Goal: Task Accomplishment & Management: Complete application form

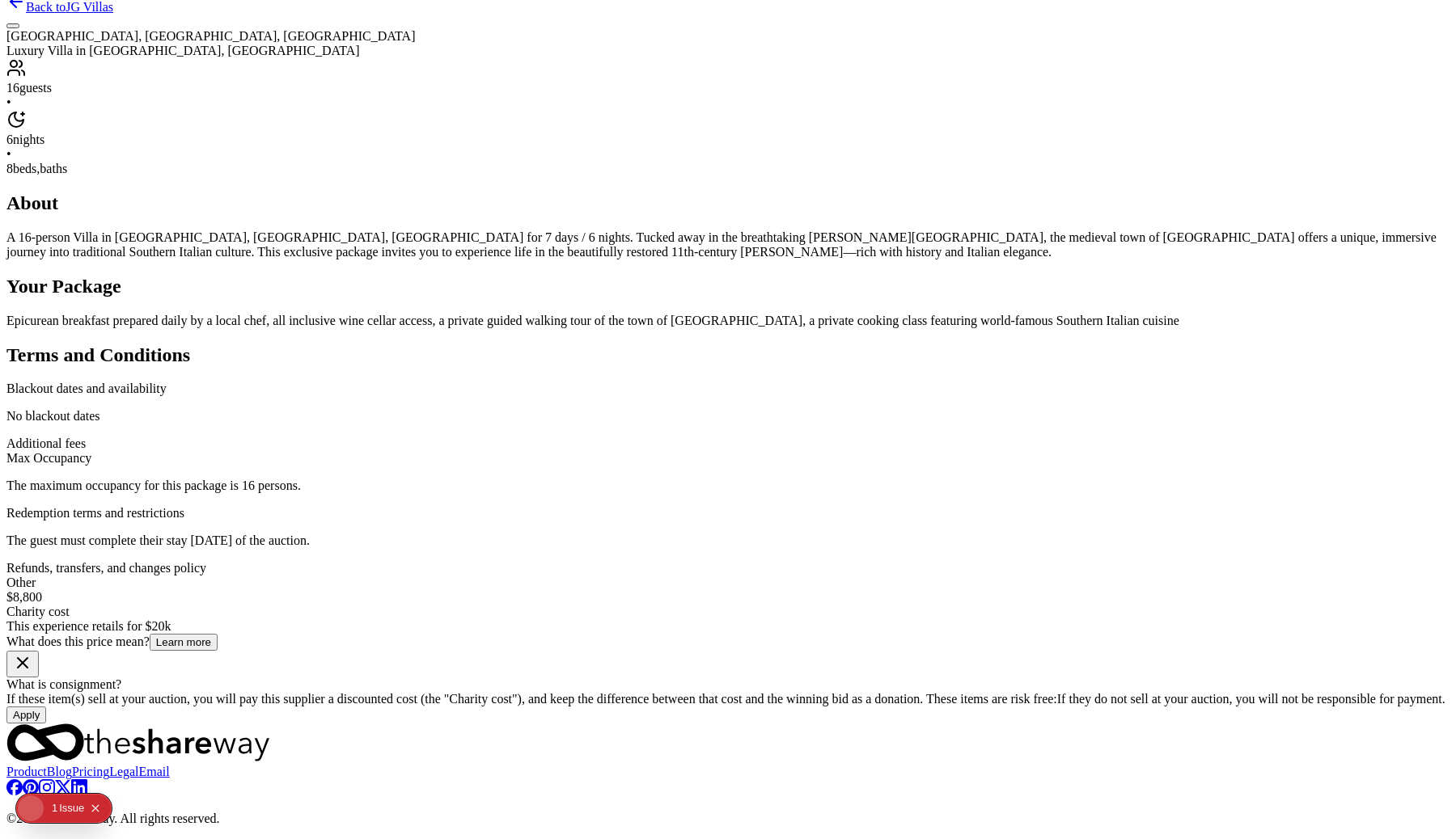
scroll to position [818, 0]
click at [655, 423] on p "No blackout dates" at bounding box center [728, 417] width 1444 height 15
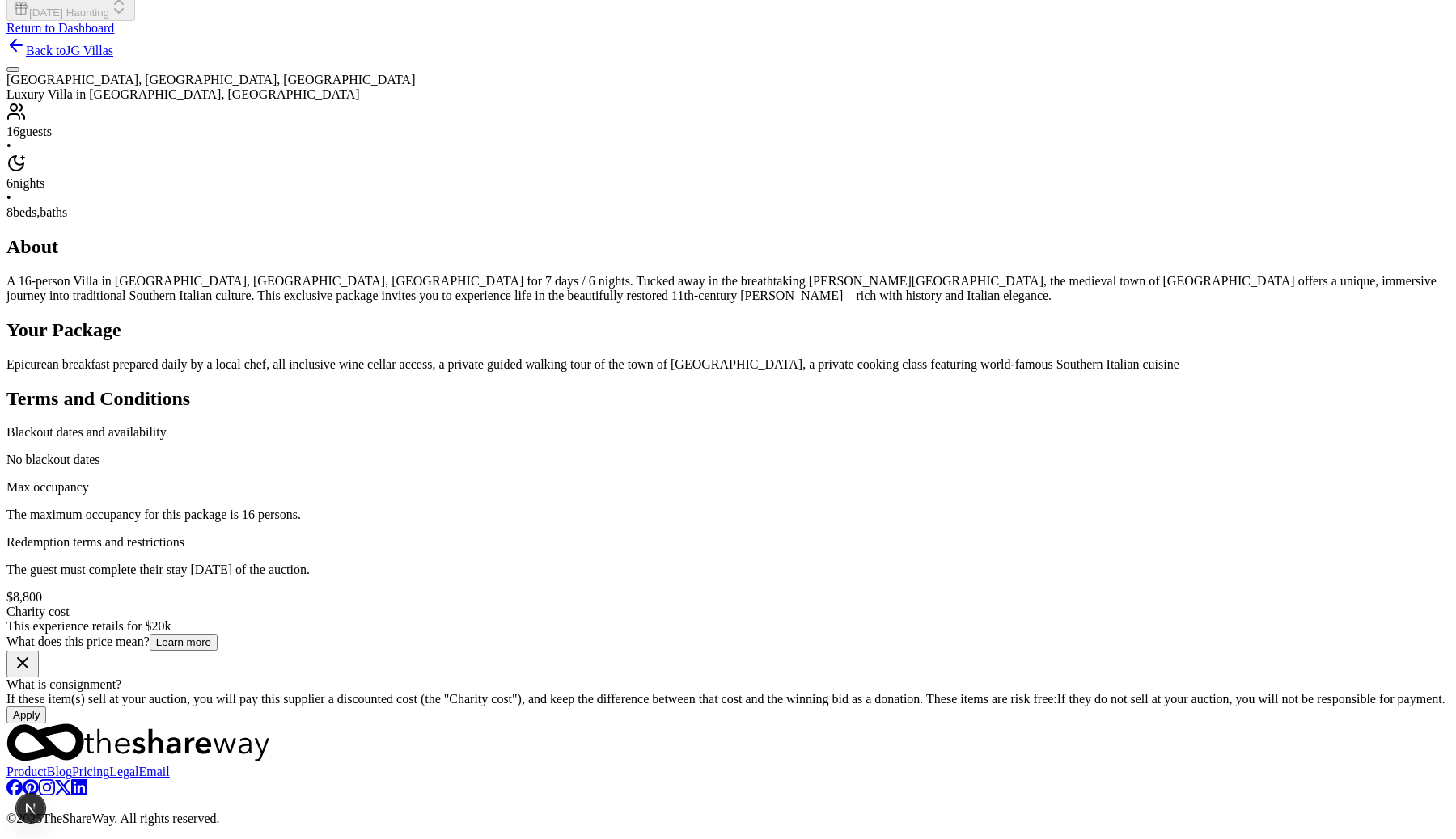
click at [675, 410] on h2 "Terms and Conditions" at bounding box center [728, 398] width 1444 height 22
click at [744, 303] on div "About A 16-person Villa in Altamonte, Calabria, Italy for 7 days / 6 nights. Tu…" at bounding box center [728, 270] width 1444 height 67
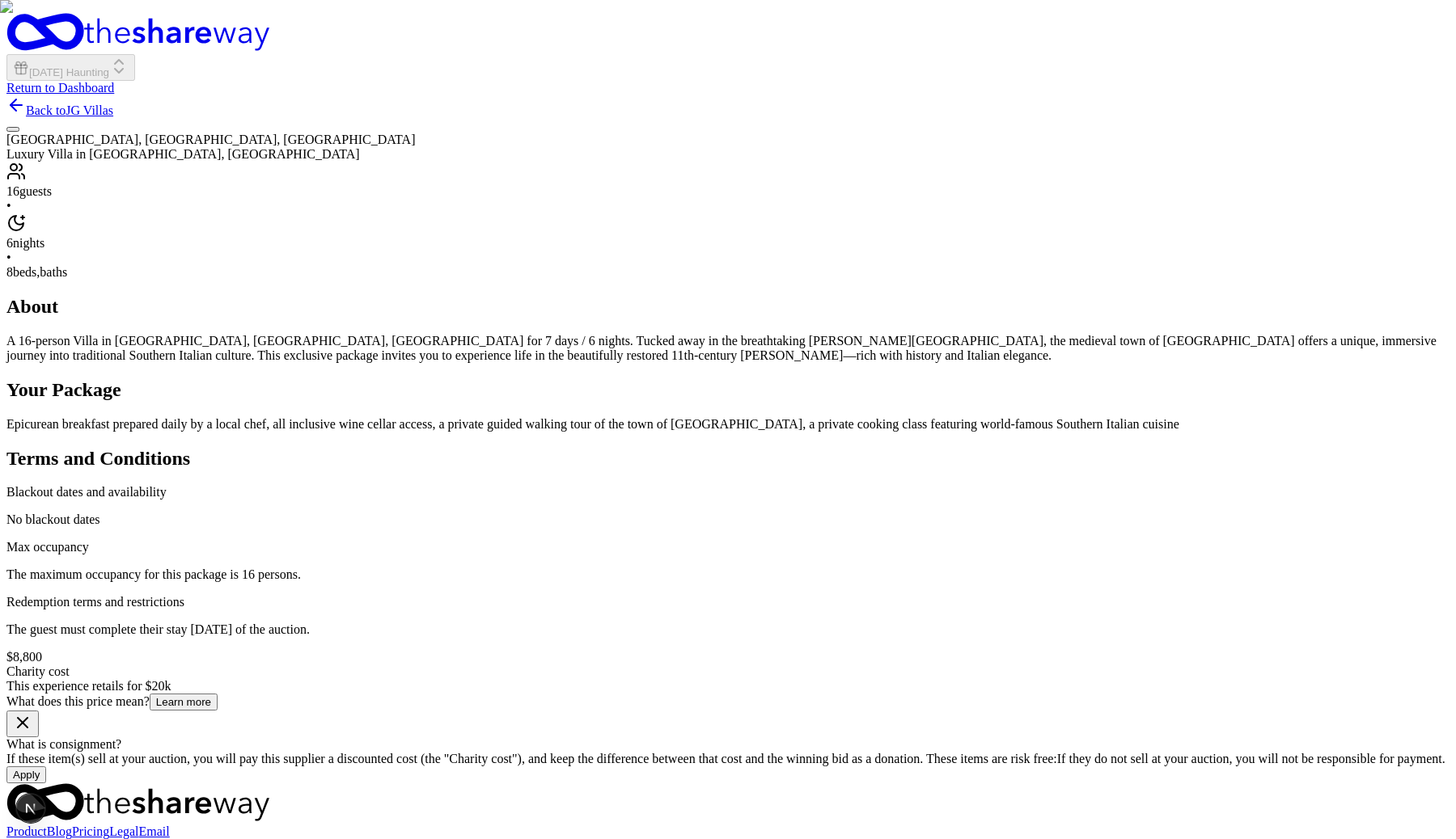
scroll to position [199, 0]
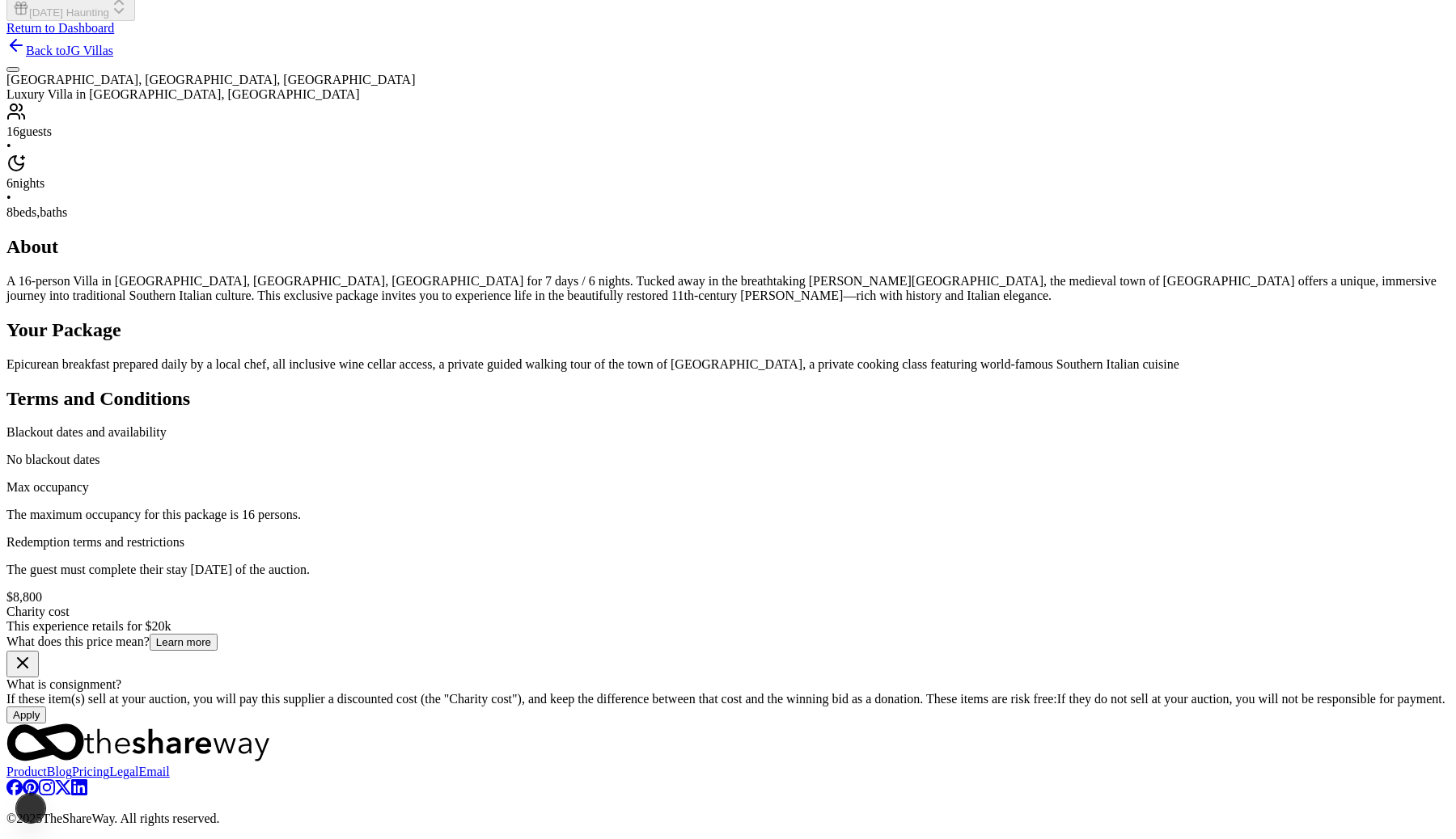
click at [612, 87] on div "[GEOGRAPHIC_DATA], [GEOGRAPHIC_DATA], [GEOGRAPHIC_DATA]" at bounding box center [728, 81] width 1444 height 15
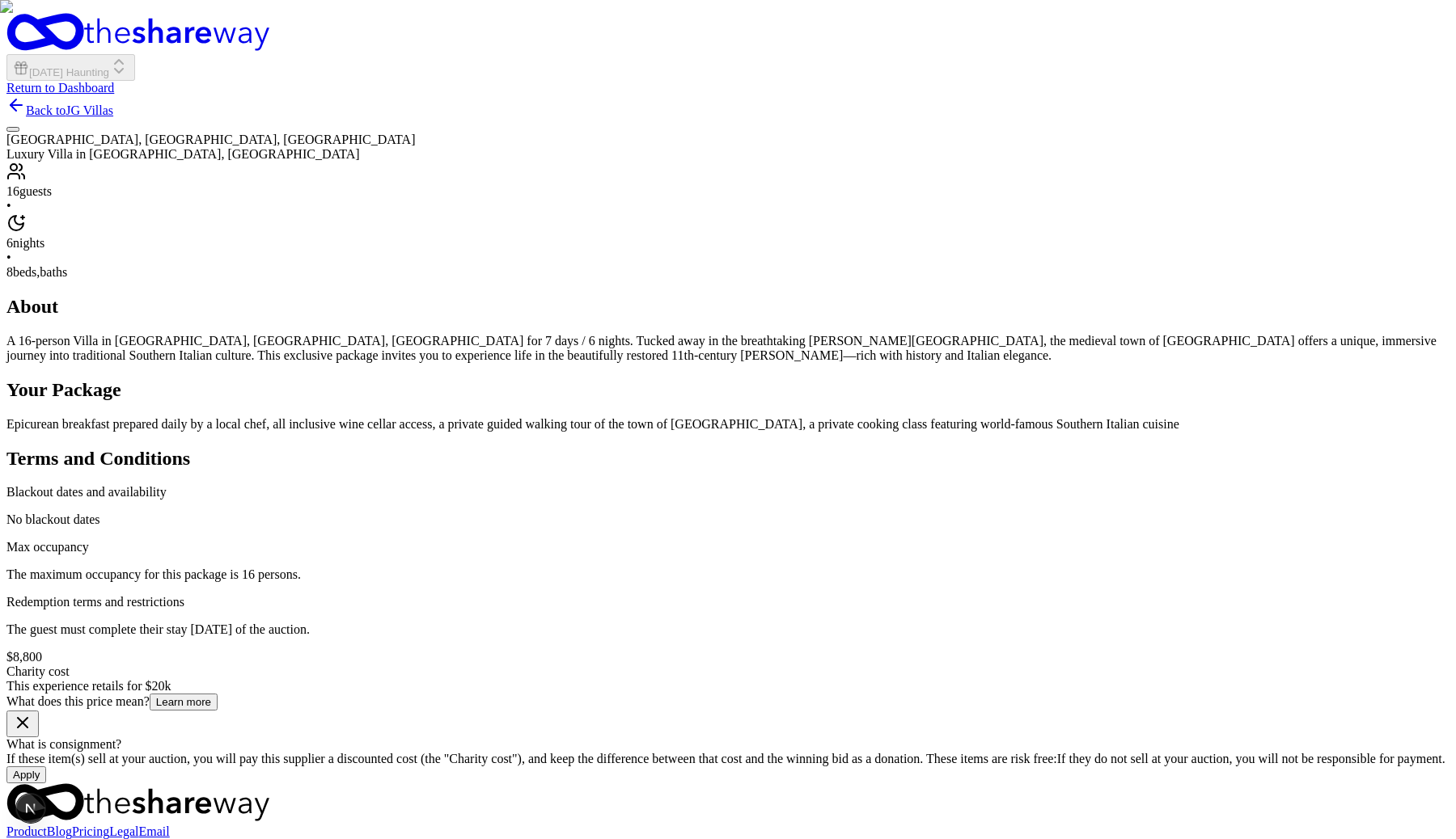
click at [113, 104] on link "Back to JG Villas" at bounding box center [60, 110] width 107 height 14
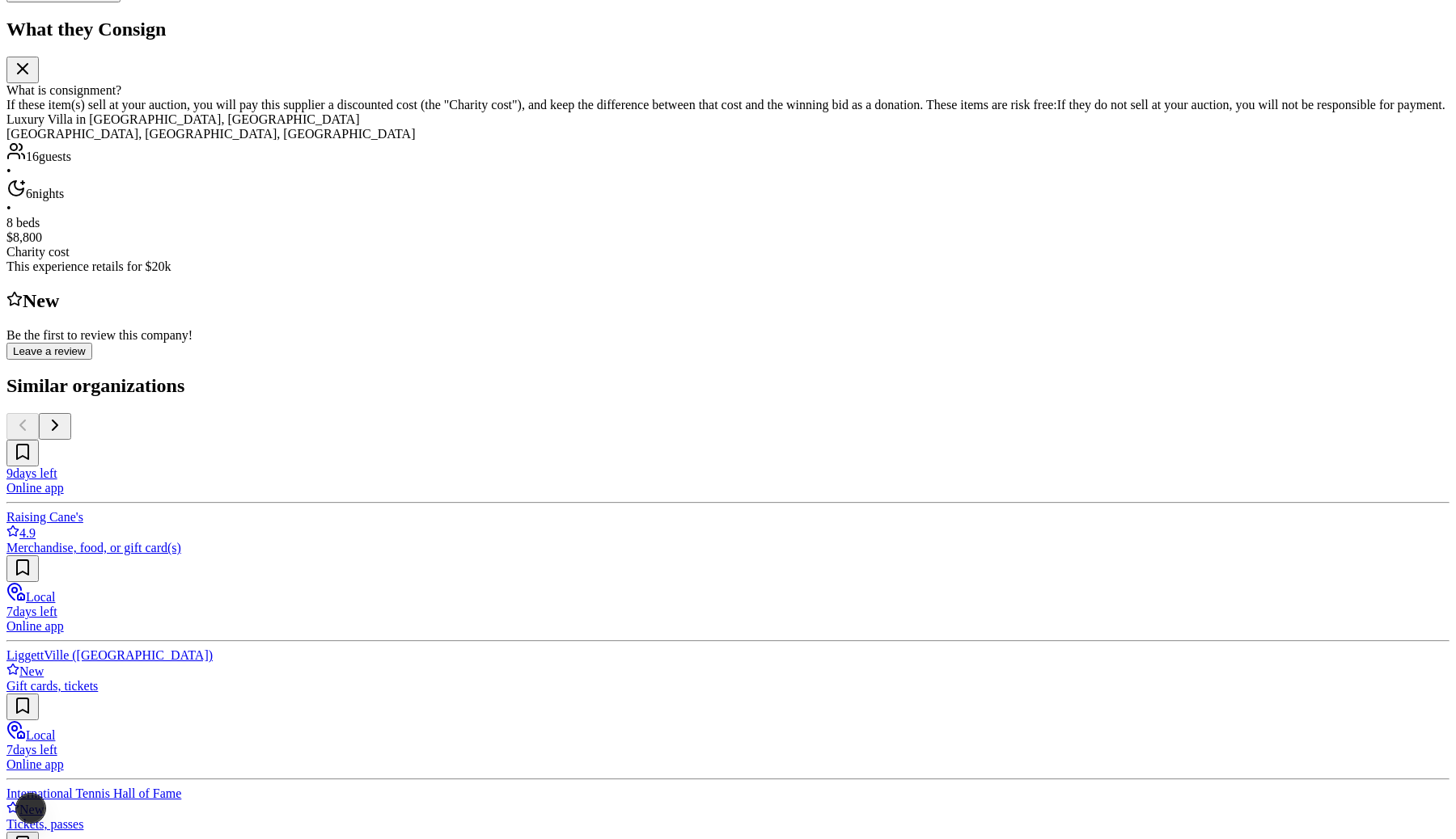
scroll to position [729, 0]
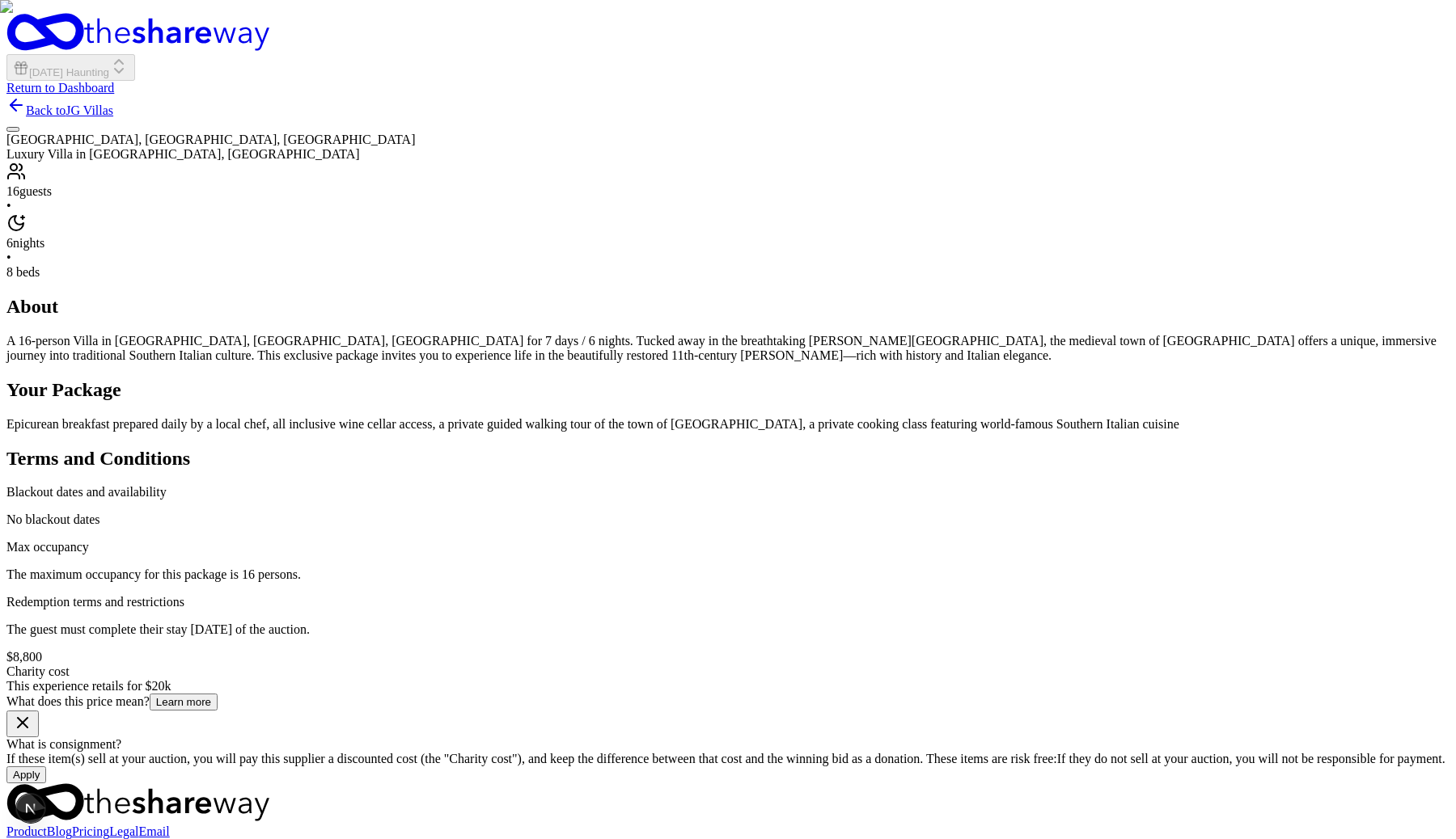
click at [113, 104] on link "Back to JG Villas" at bounding box center [60, 110] width 107 height 14
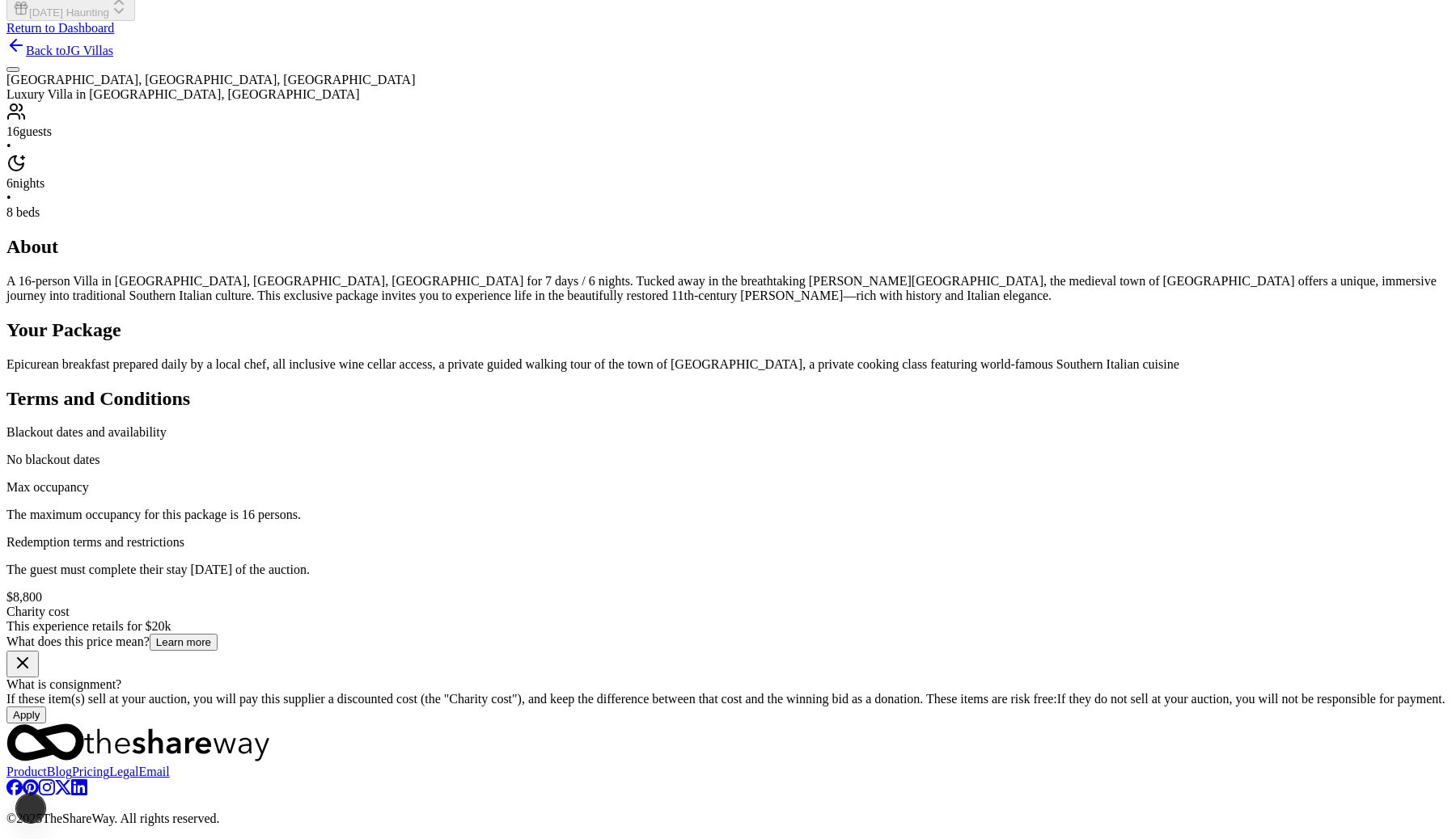
scroll to position [874, 0]
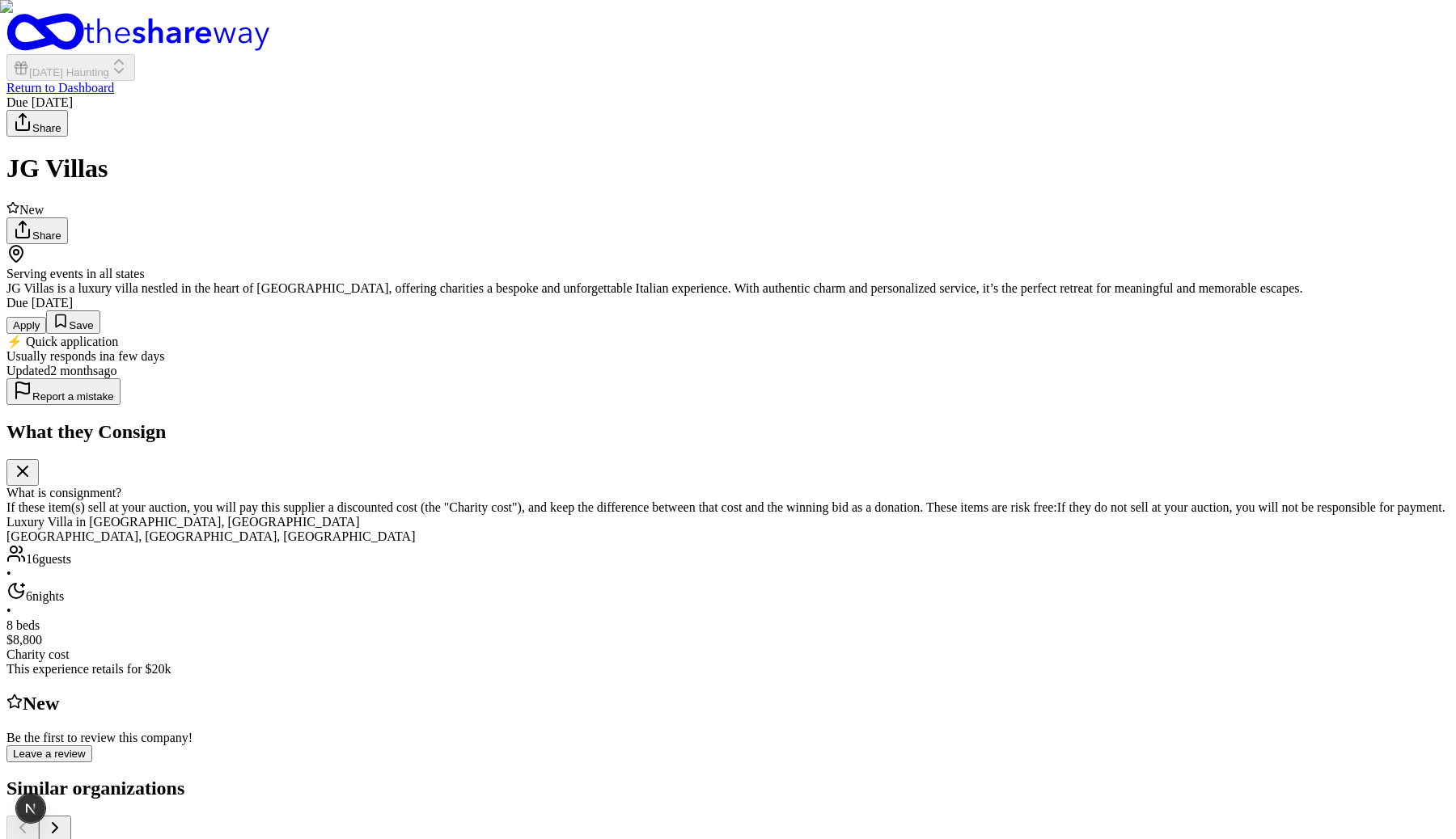
click at [640, 154] on div "JG Villas" at bounding box center [728, 169] width 1444 height 30
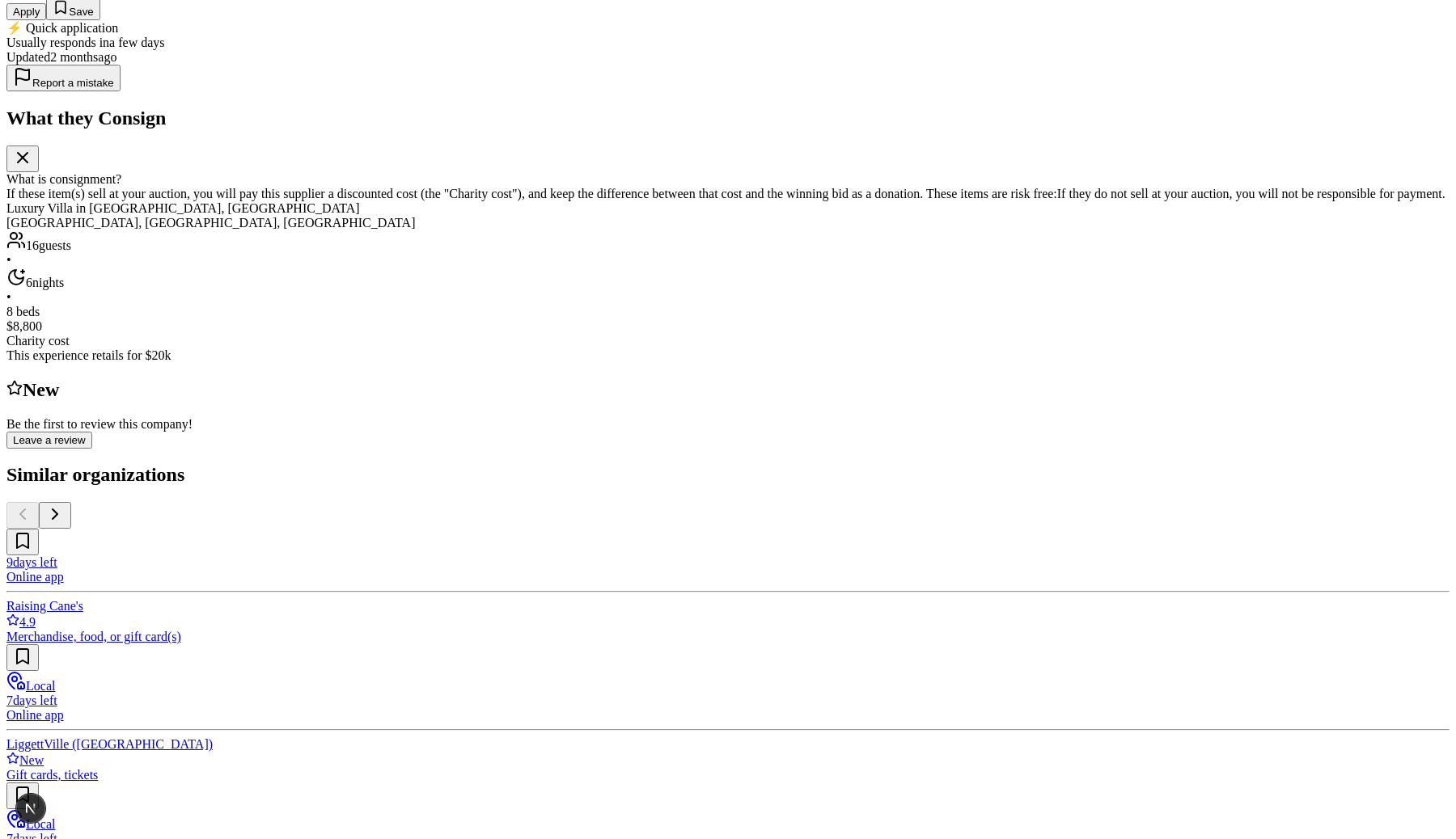
scroll to position [283, 0]
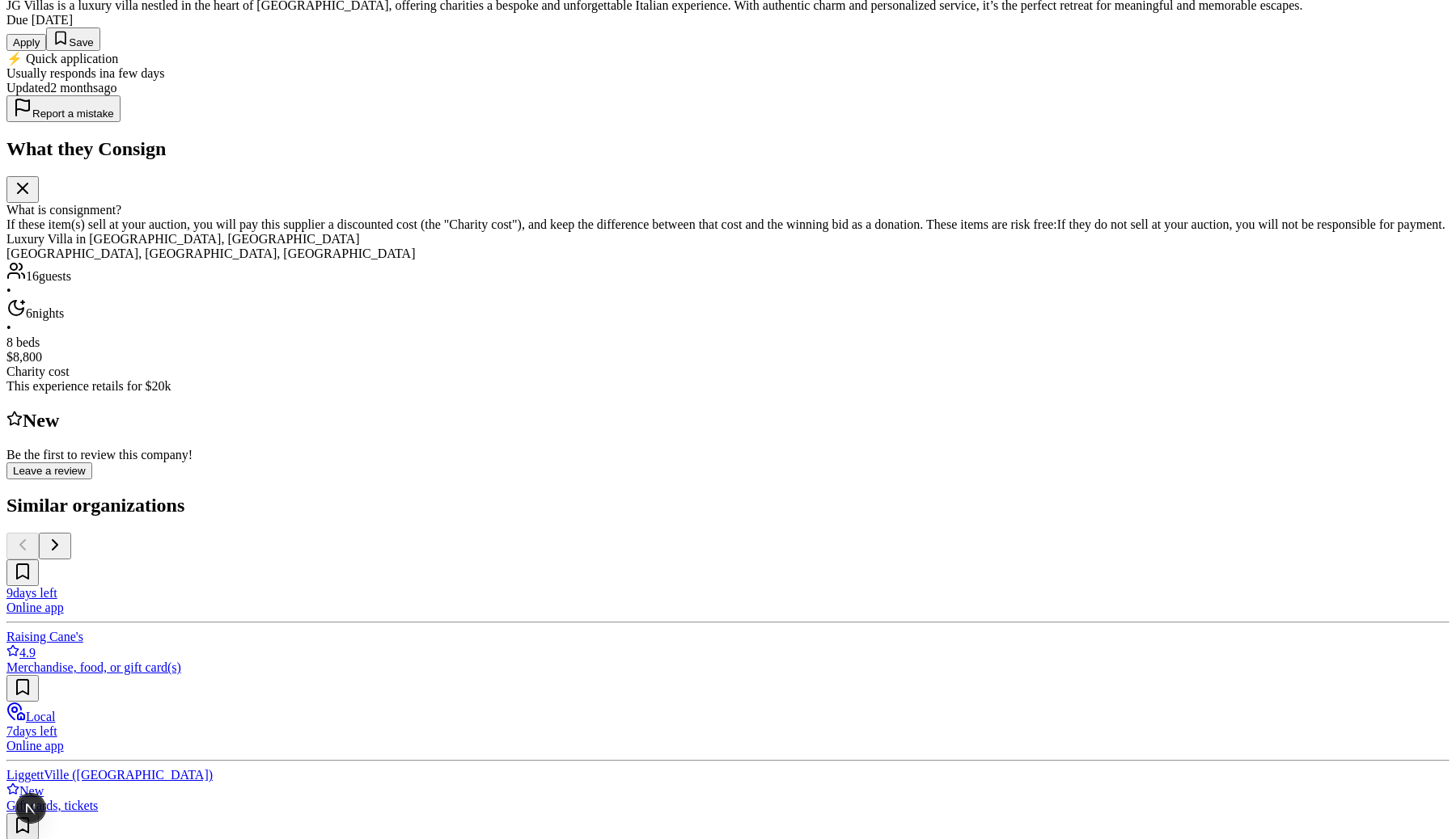
click at [46, 51] on button "Apply" at bounding box center [26, 42] width 39 height 17
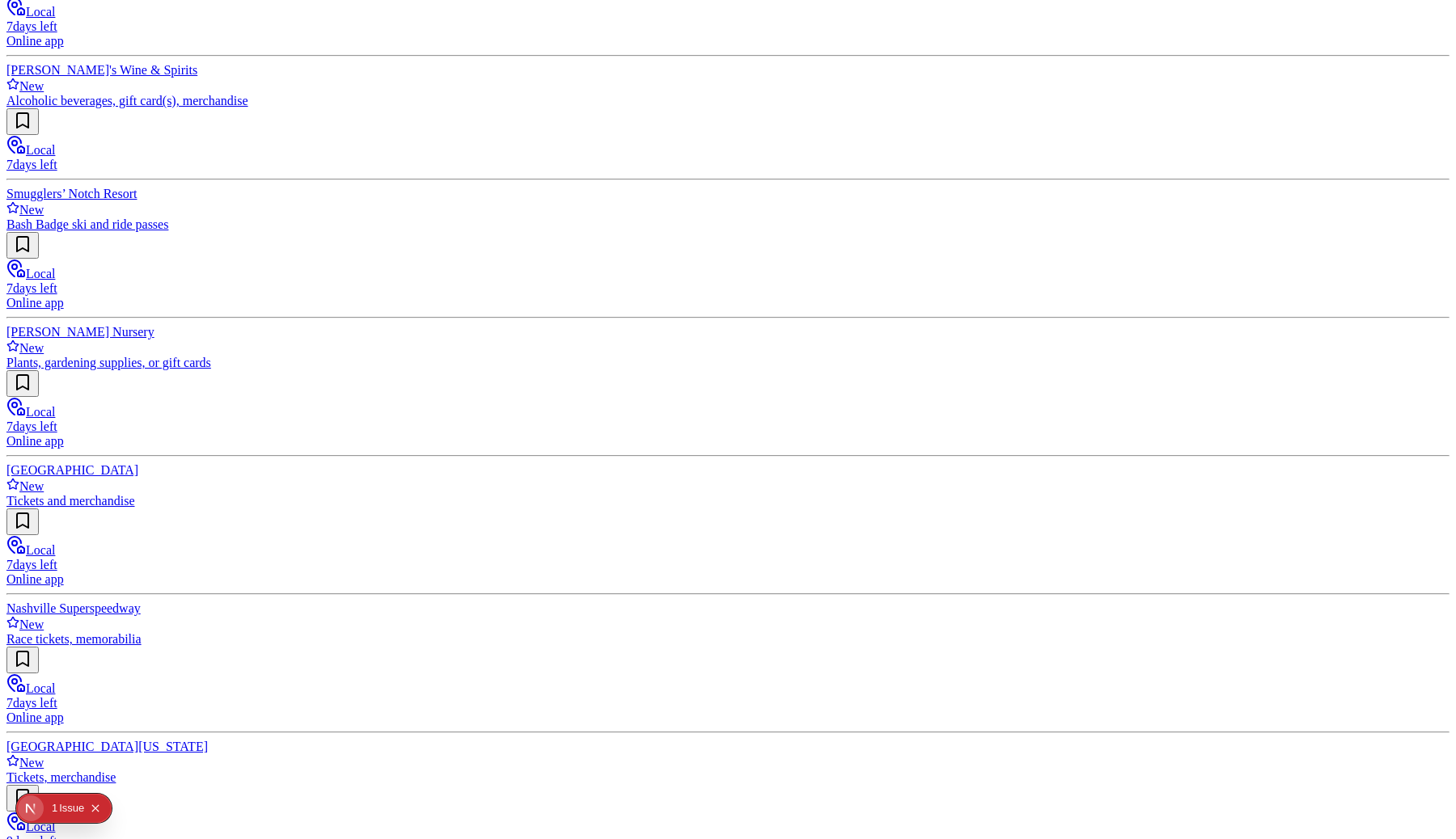
scroll to position [1482, 0]
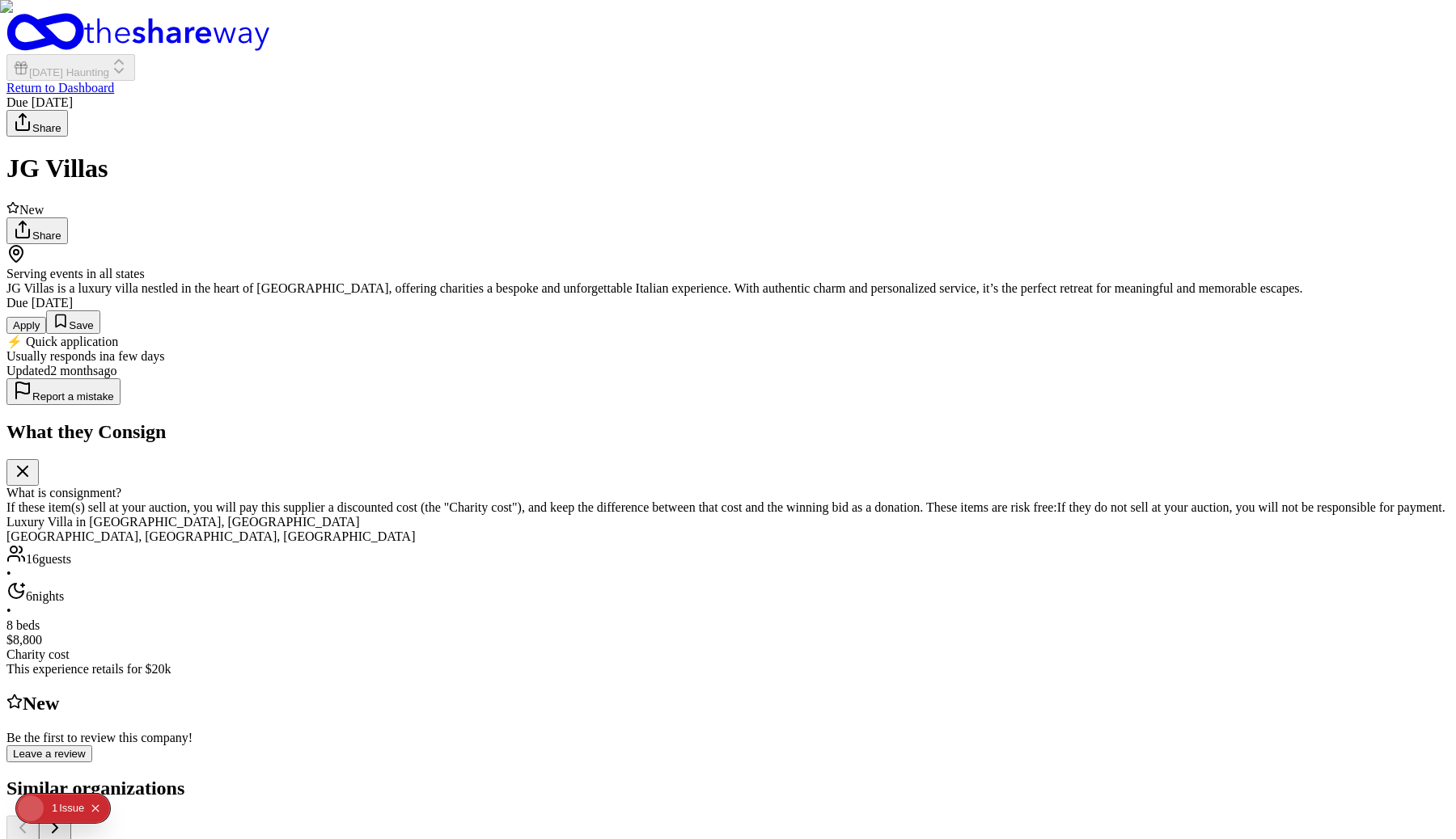
click at [34, 807] on icon "Open Next.js Dev Tools" at bounding box center [34, 808] width 33 height 33
click at [69, 663] on div "Issues 1" at bounding box center [116, 669] width 189 height 29
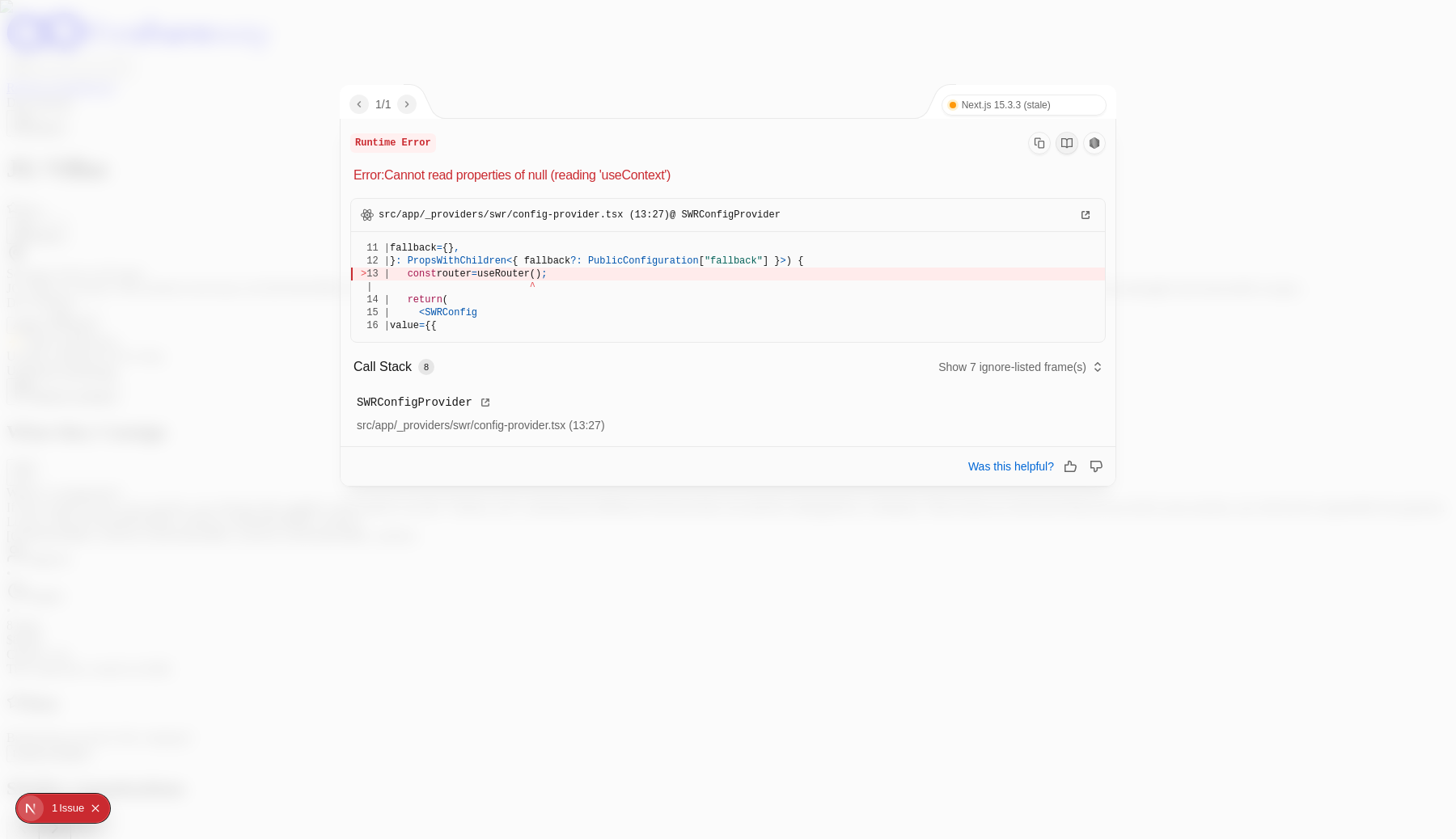
click at [1401, 231] on div at bounding box center [728, 420] width 1456 height 839
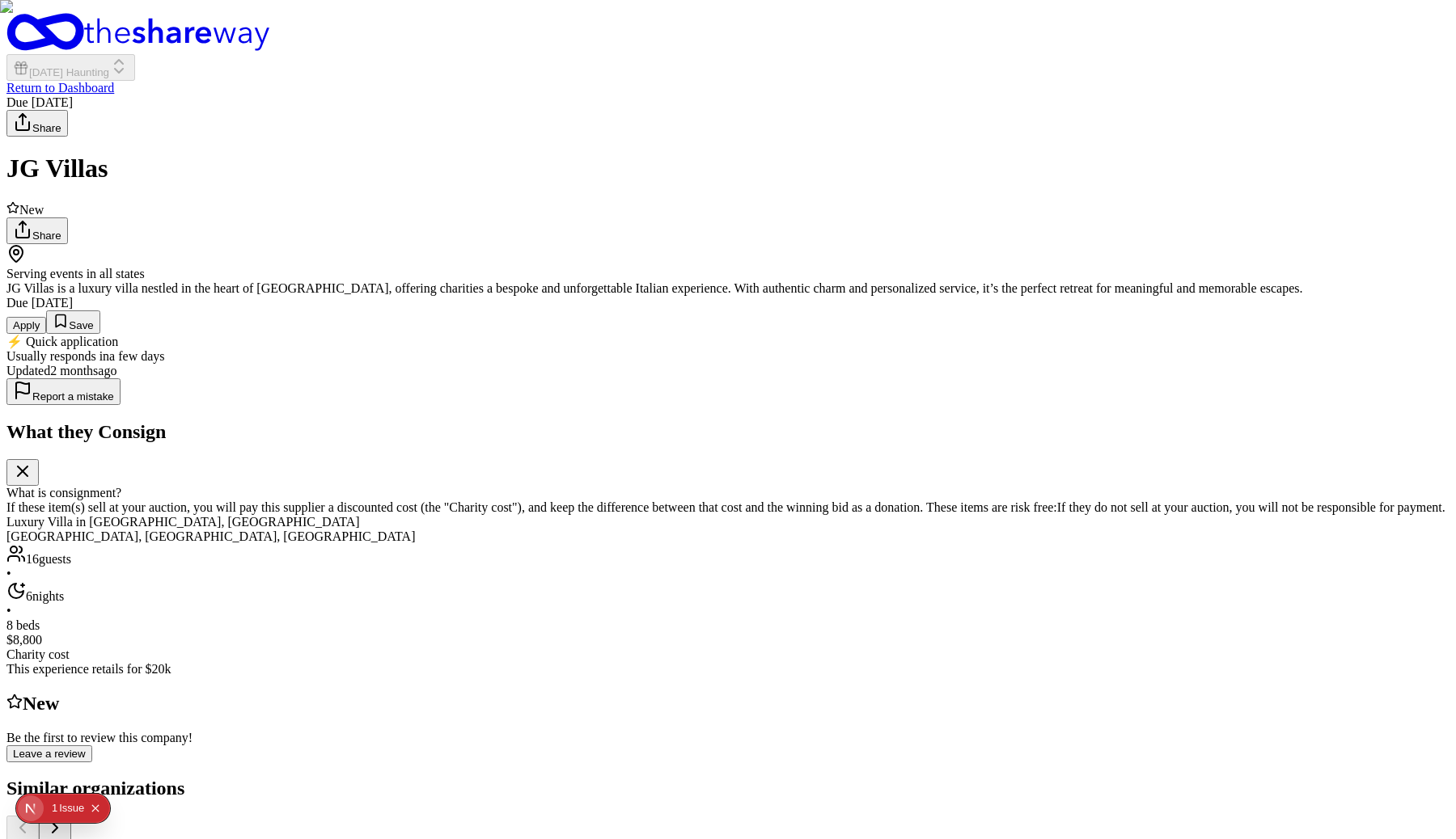
click at [47, 804] on div "0 1 Issue" at bounding box center [76, 809] width 63 height 26
click at [67, 815] on div "Issue" at bounding box center [71, 808] width 25 height 29
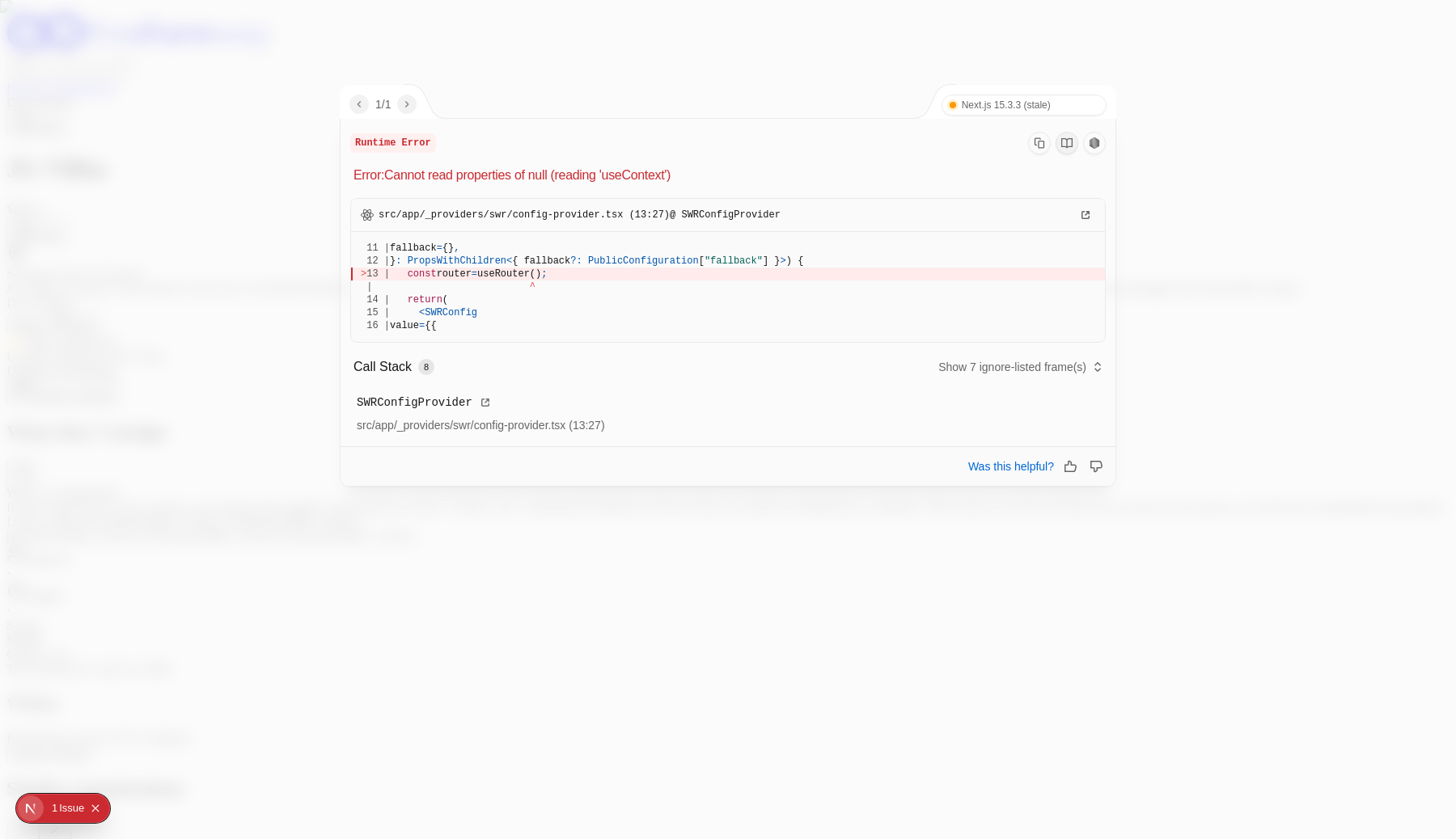
click at [397, 700] on div at bounding box center [728, 420] width 1456 height 839
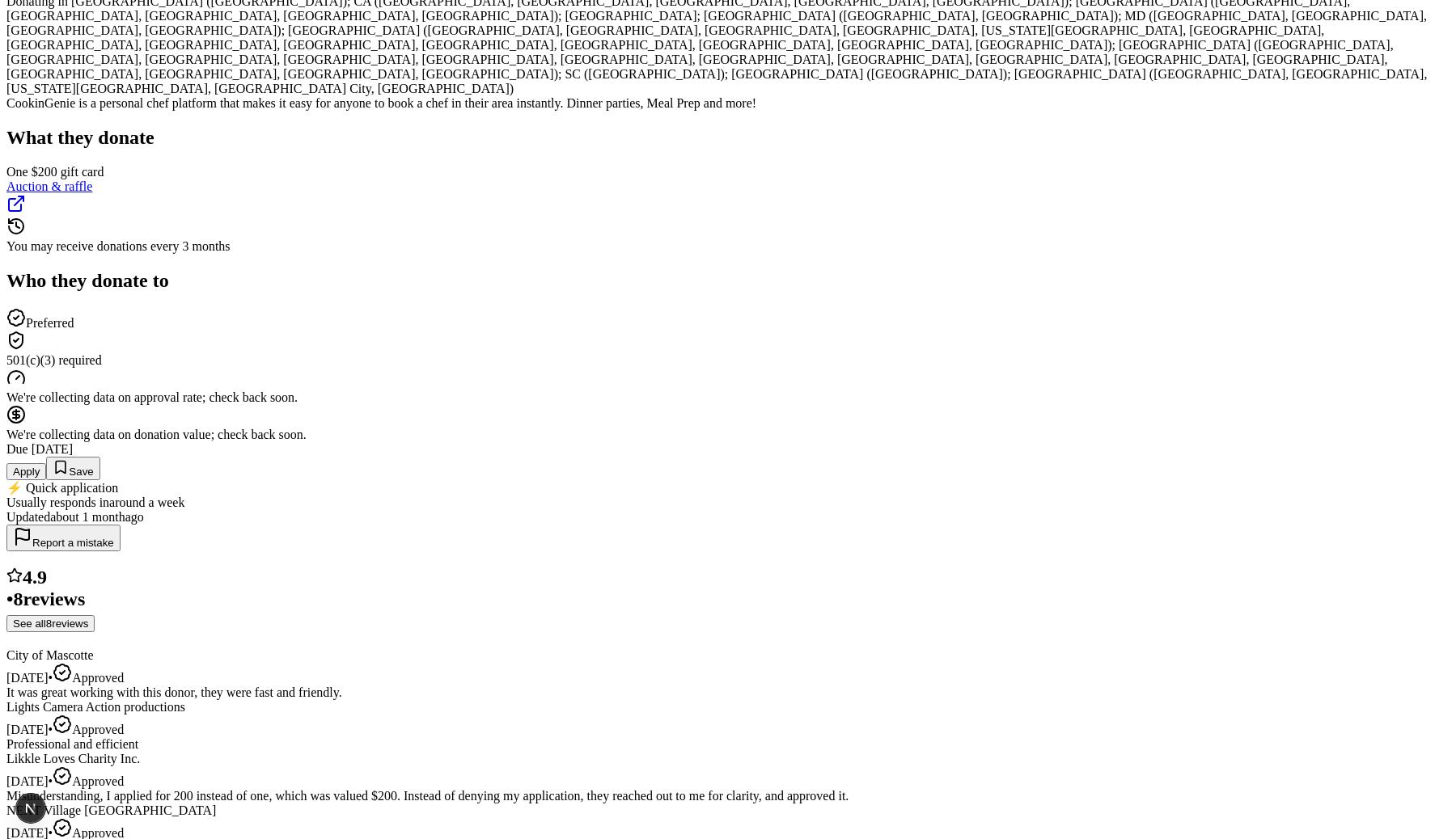
scroll to position [519, 0]
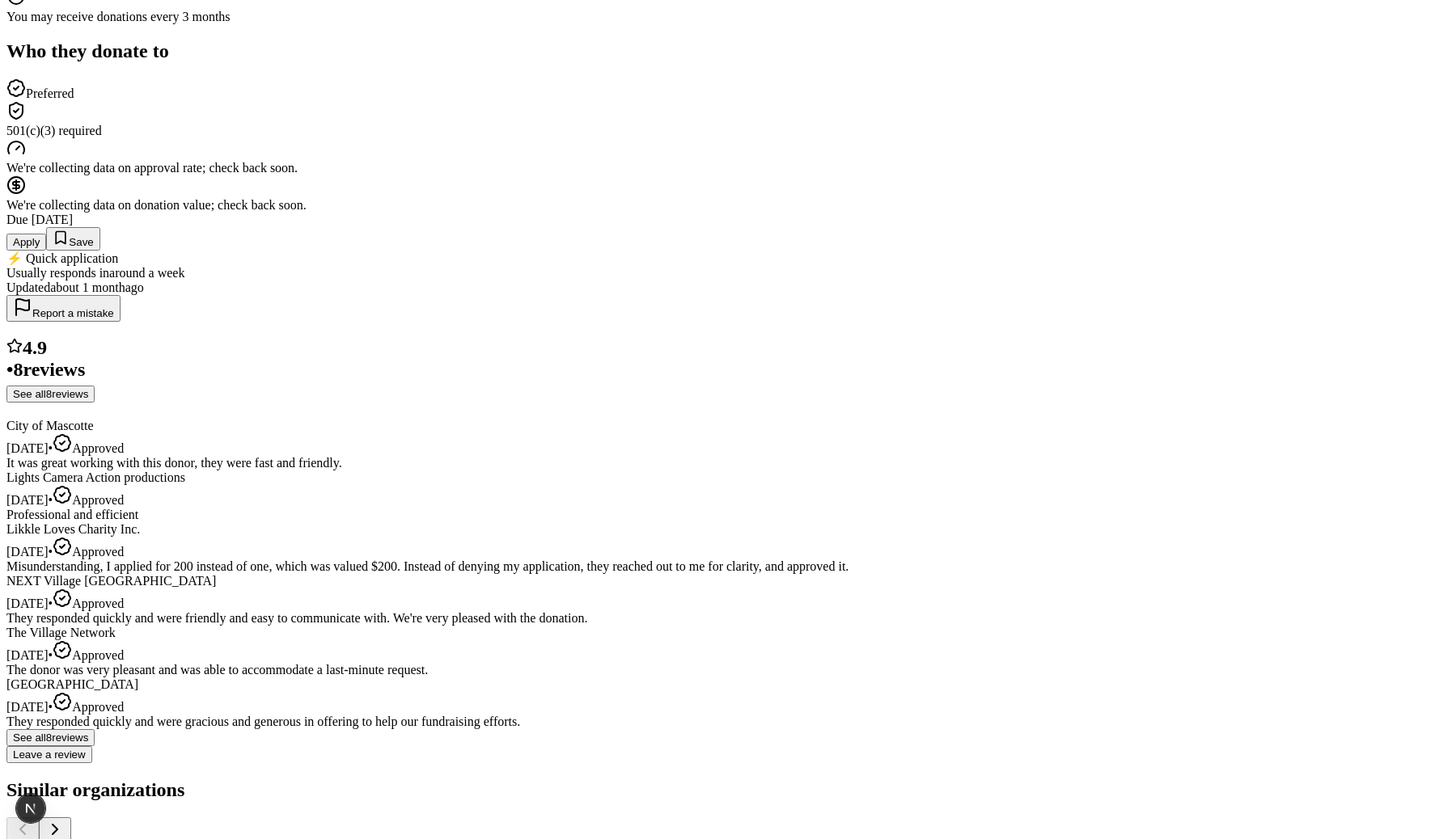
click at [46, 234] on button "Apply" at bounding box center [26, 243] width 39 height 17
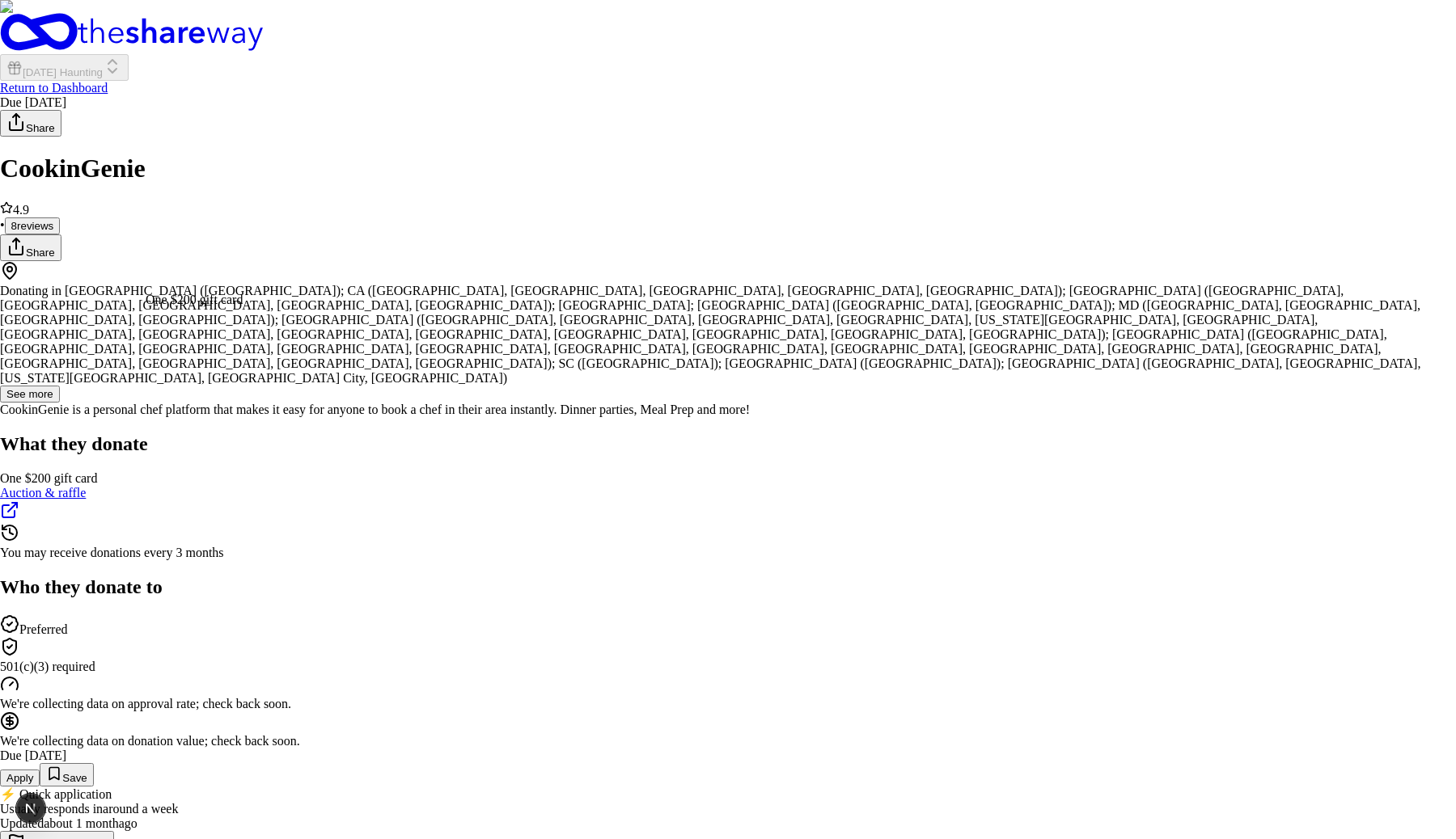
select select "One $200 gift card"
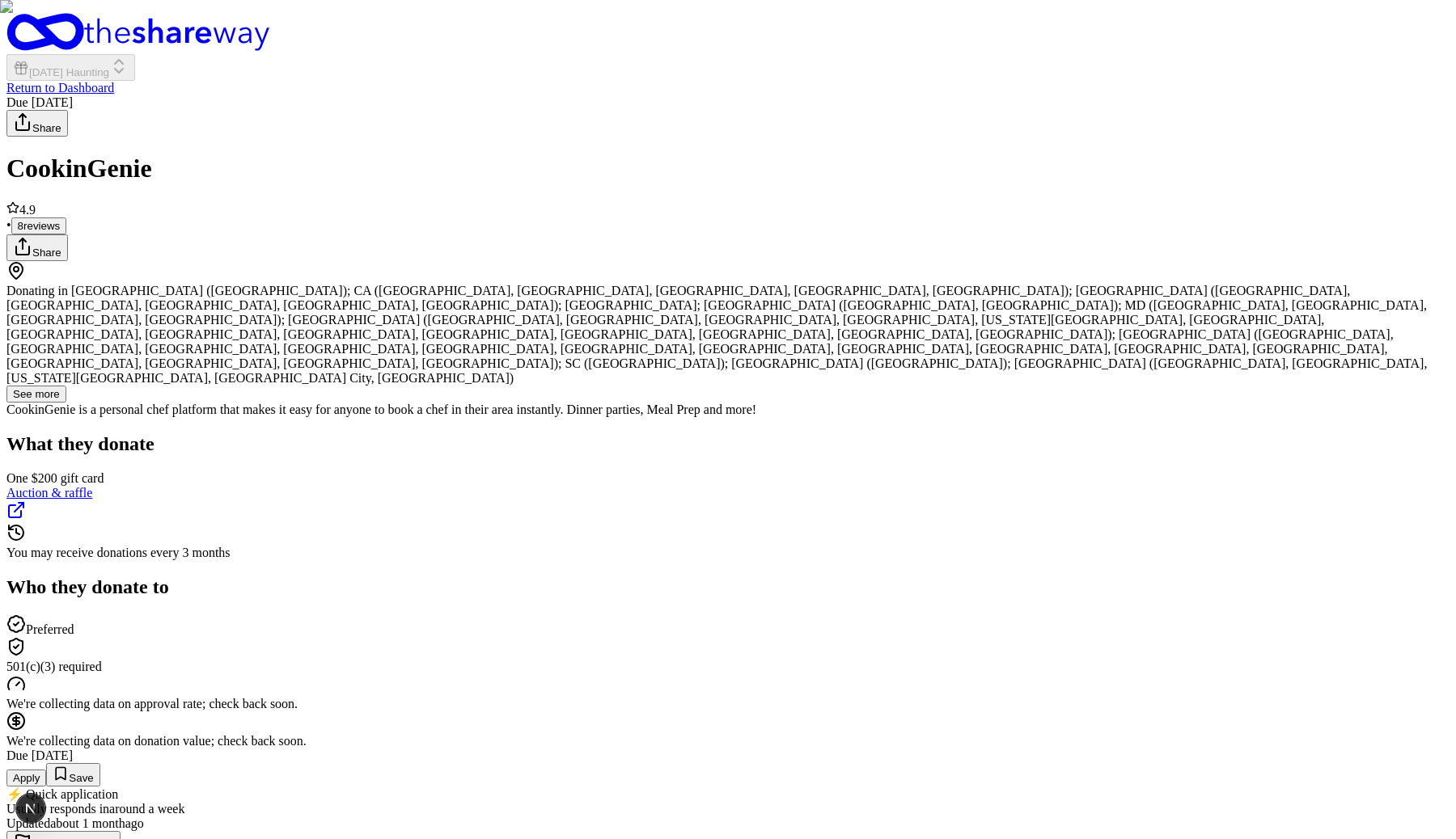
type textarea "lkjlkjlkj"
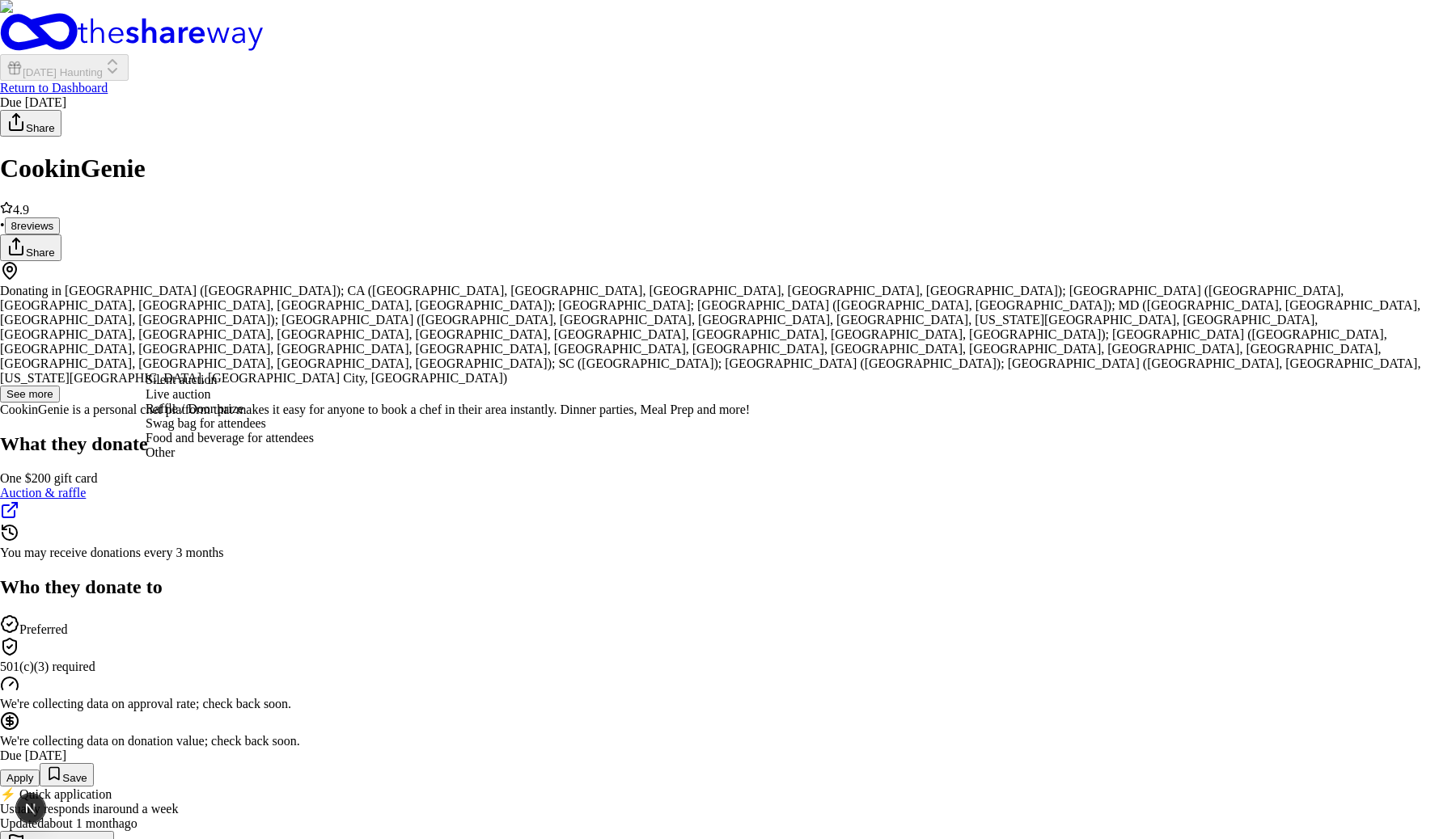
select select "liveAuction"
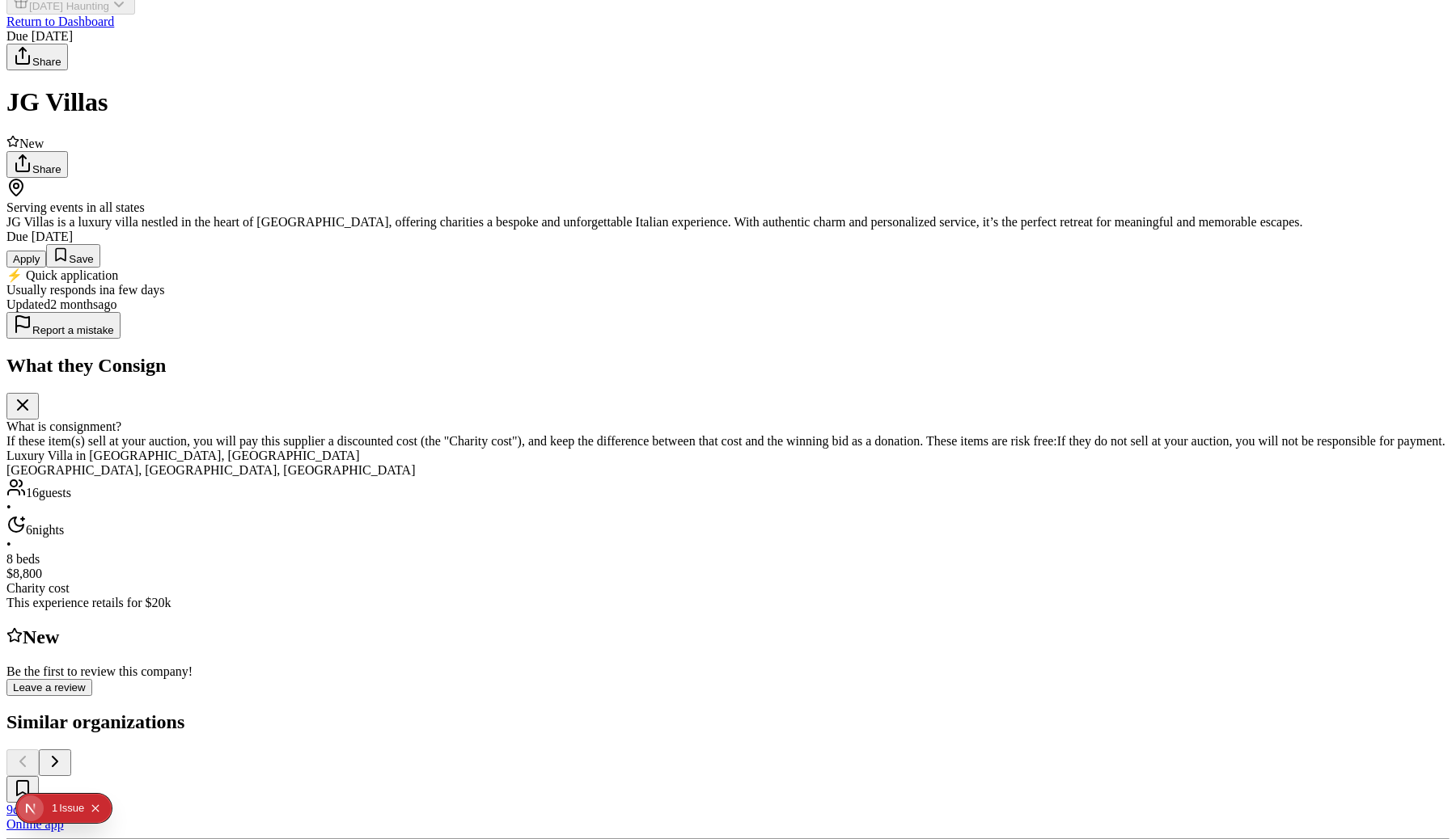
scroll to position [3, 0]
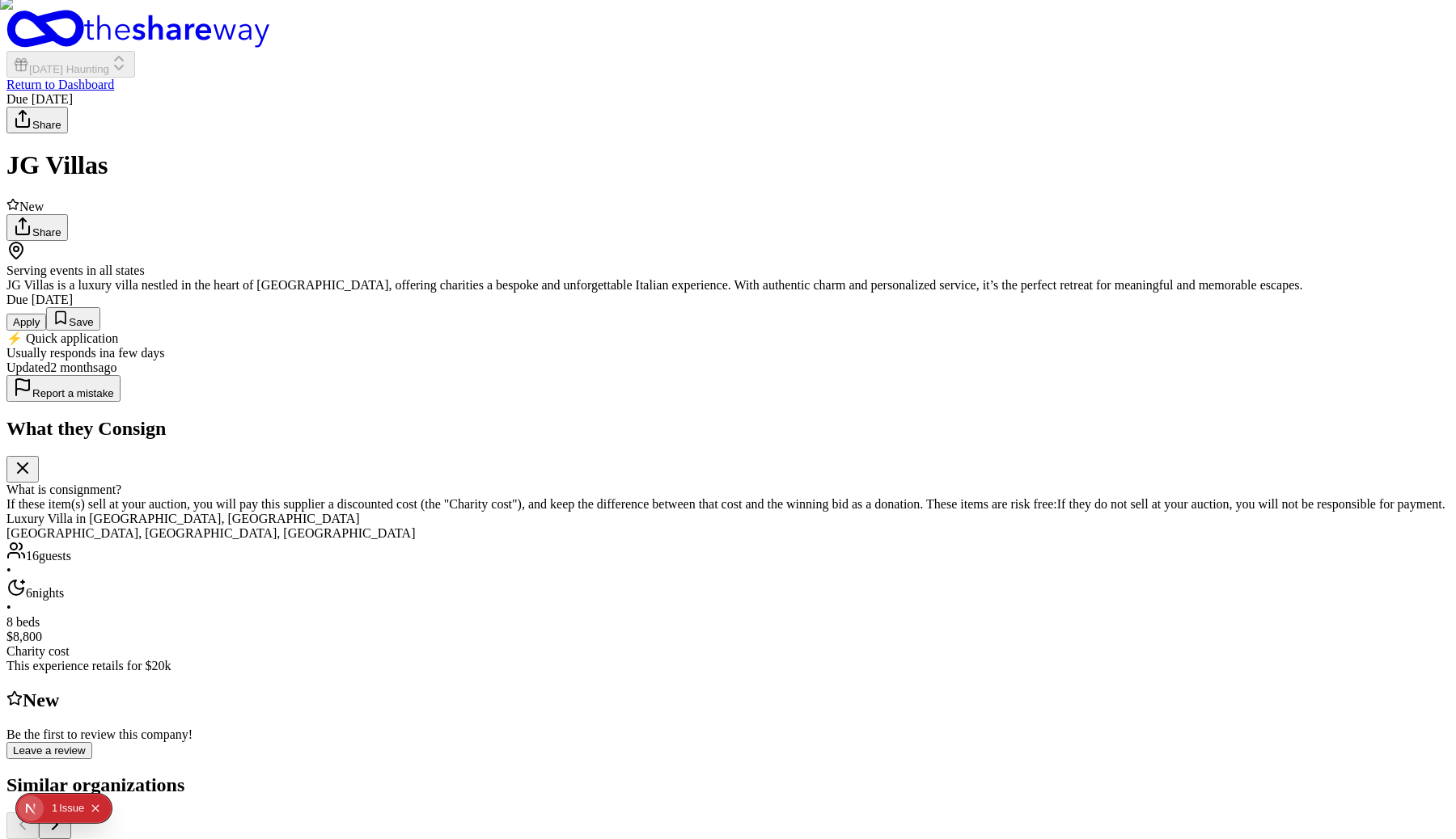
click at [46, 331] on button "Apply" at bounding box center [26, 322] width 39 height 17
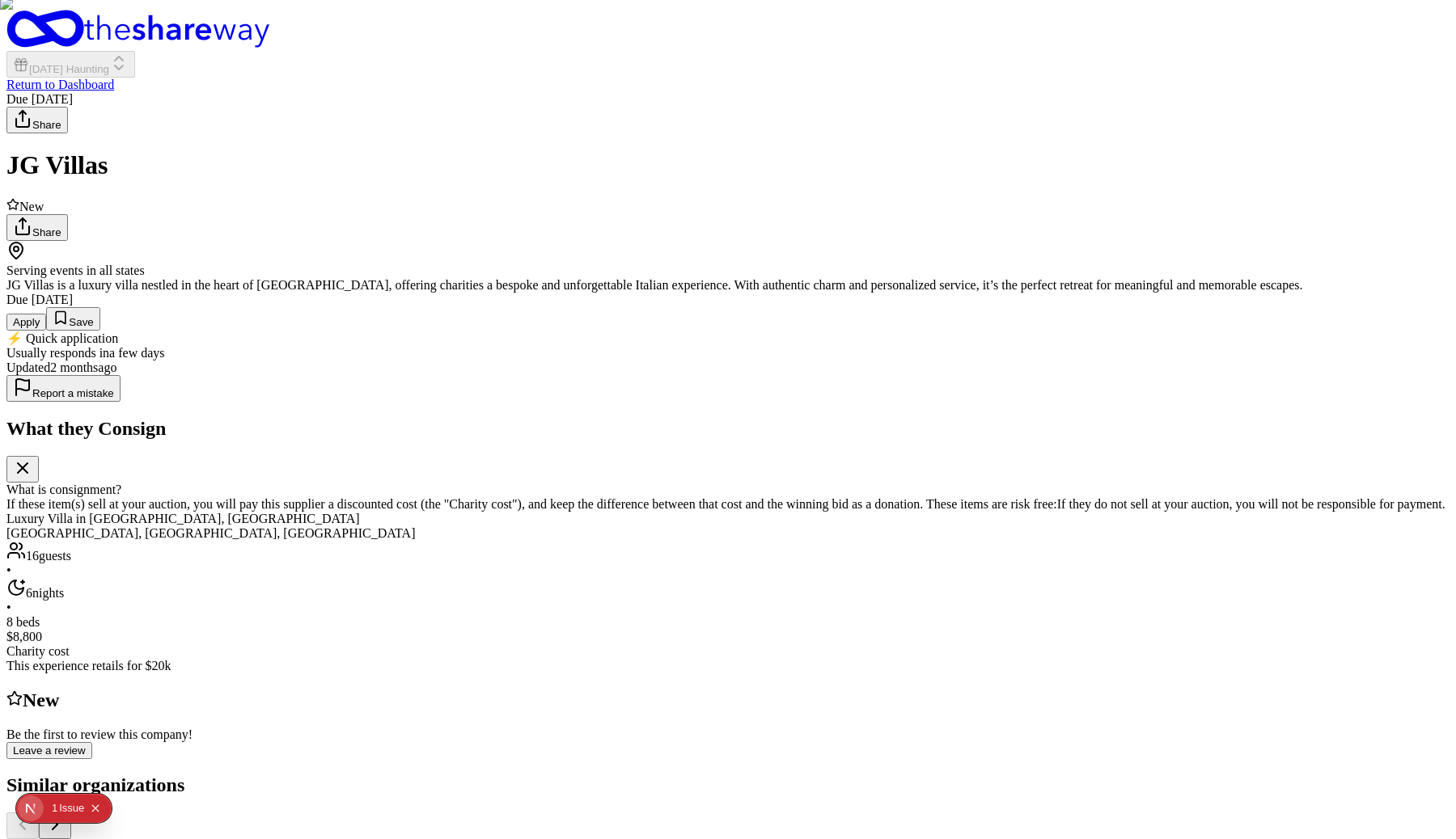
click at [46, 331] on button "Apply" at bounding box center [26, 322] width 39 height 17
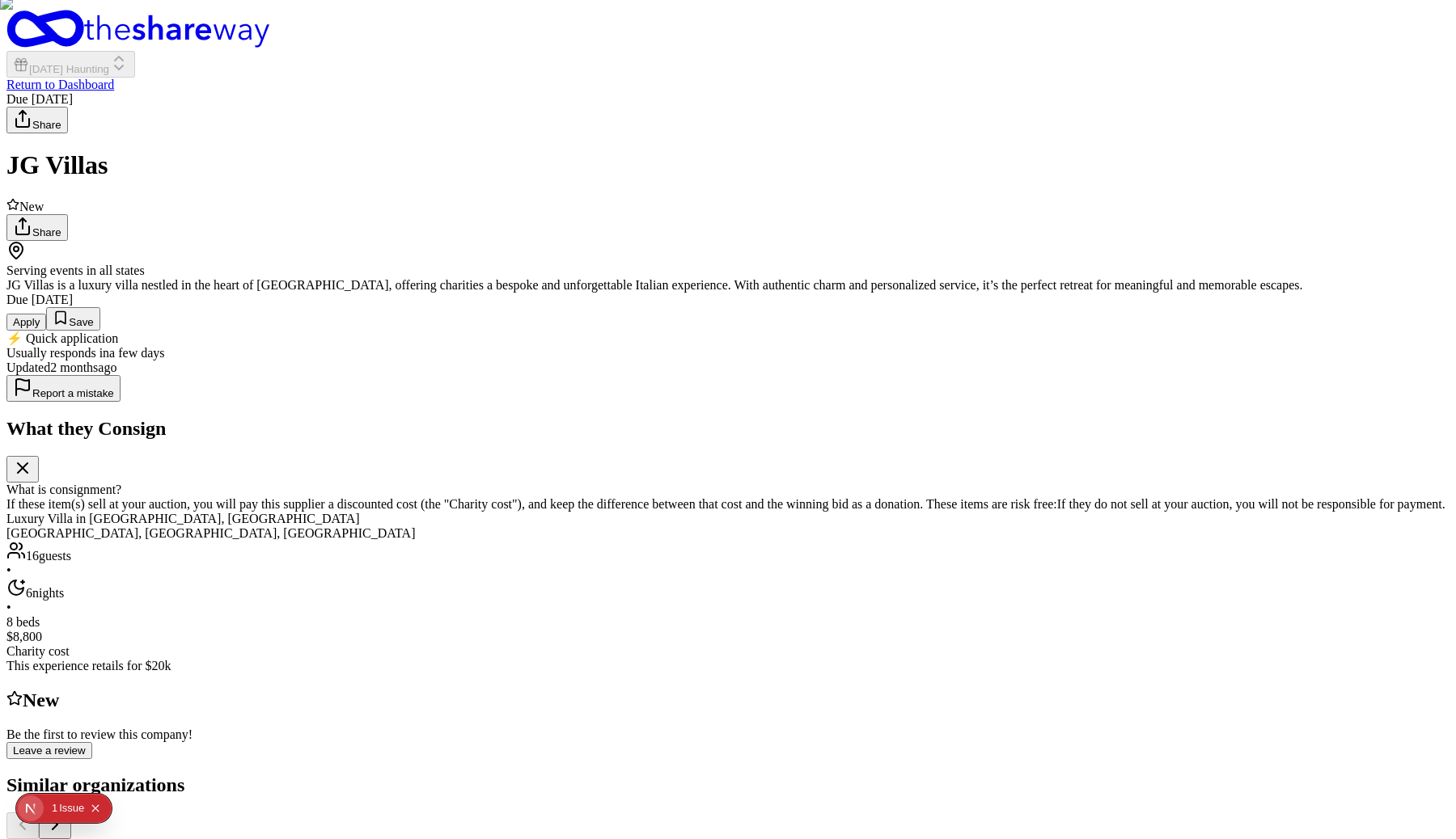
drag, startPoint x: 1297, startPoint y: 738, endPoint x: 279, endPoint y: 709, distance: 1018.4
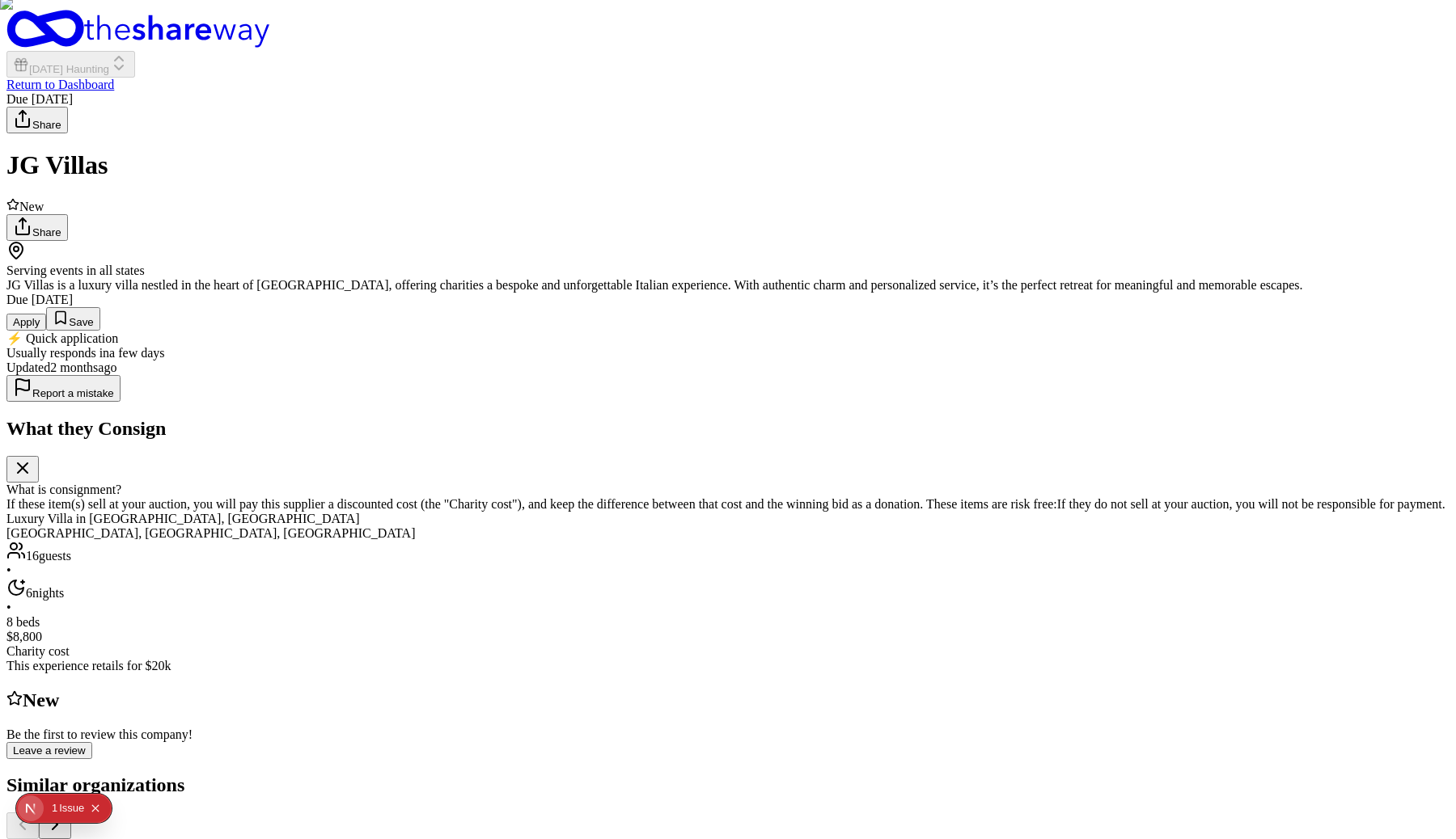
click at [46, 331] on button "Apply" at bounding box center [26, 322] width 39 height 17
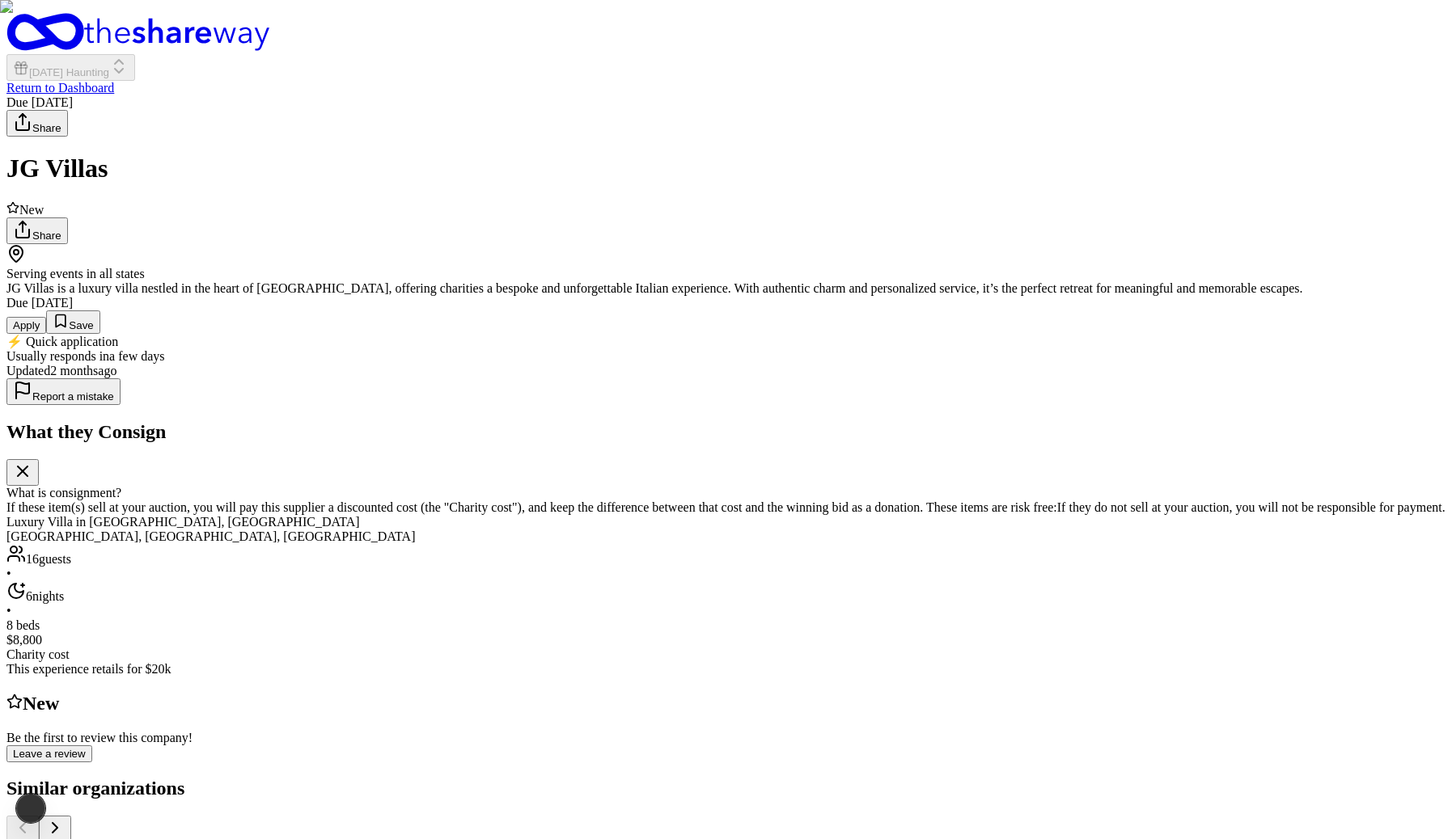
scroll to position [3, 0]
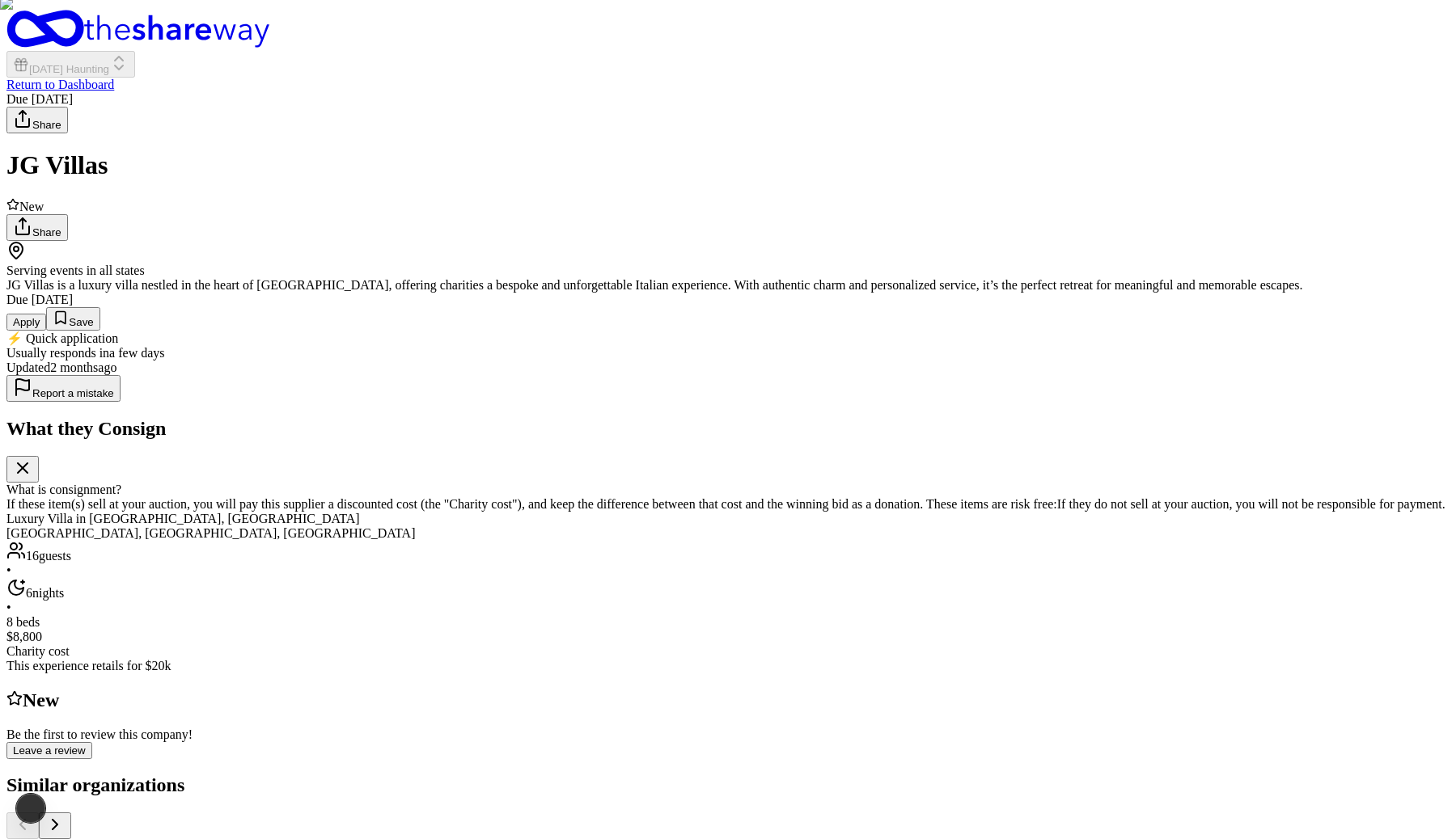
click at [46, 331] on button "Apply" at bounding box center [26, 322] width 39 height 17
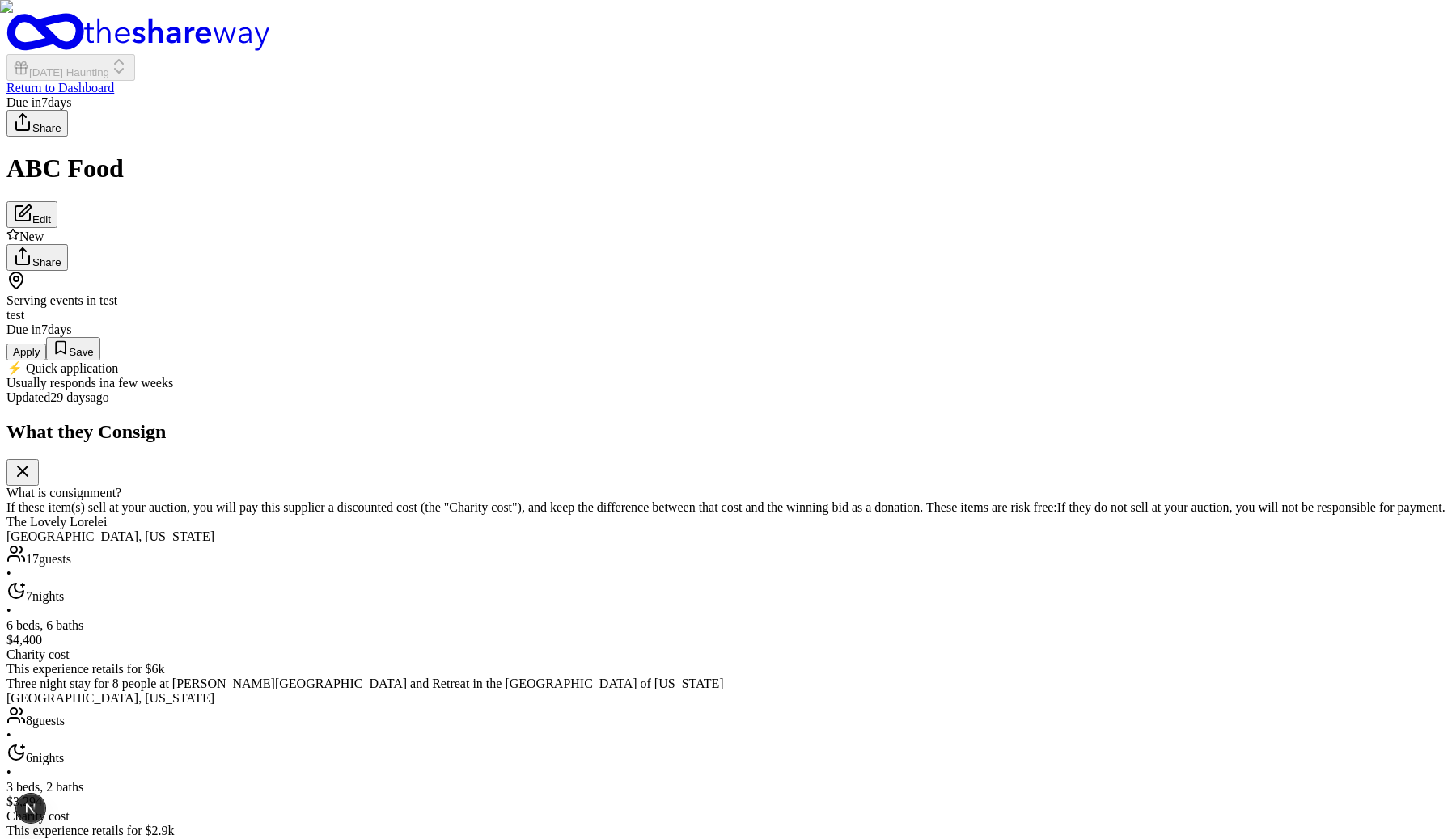
click at [46, 361] on button "Apply" at bounding box center [26, 352] width 39 height 17
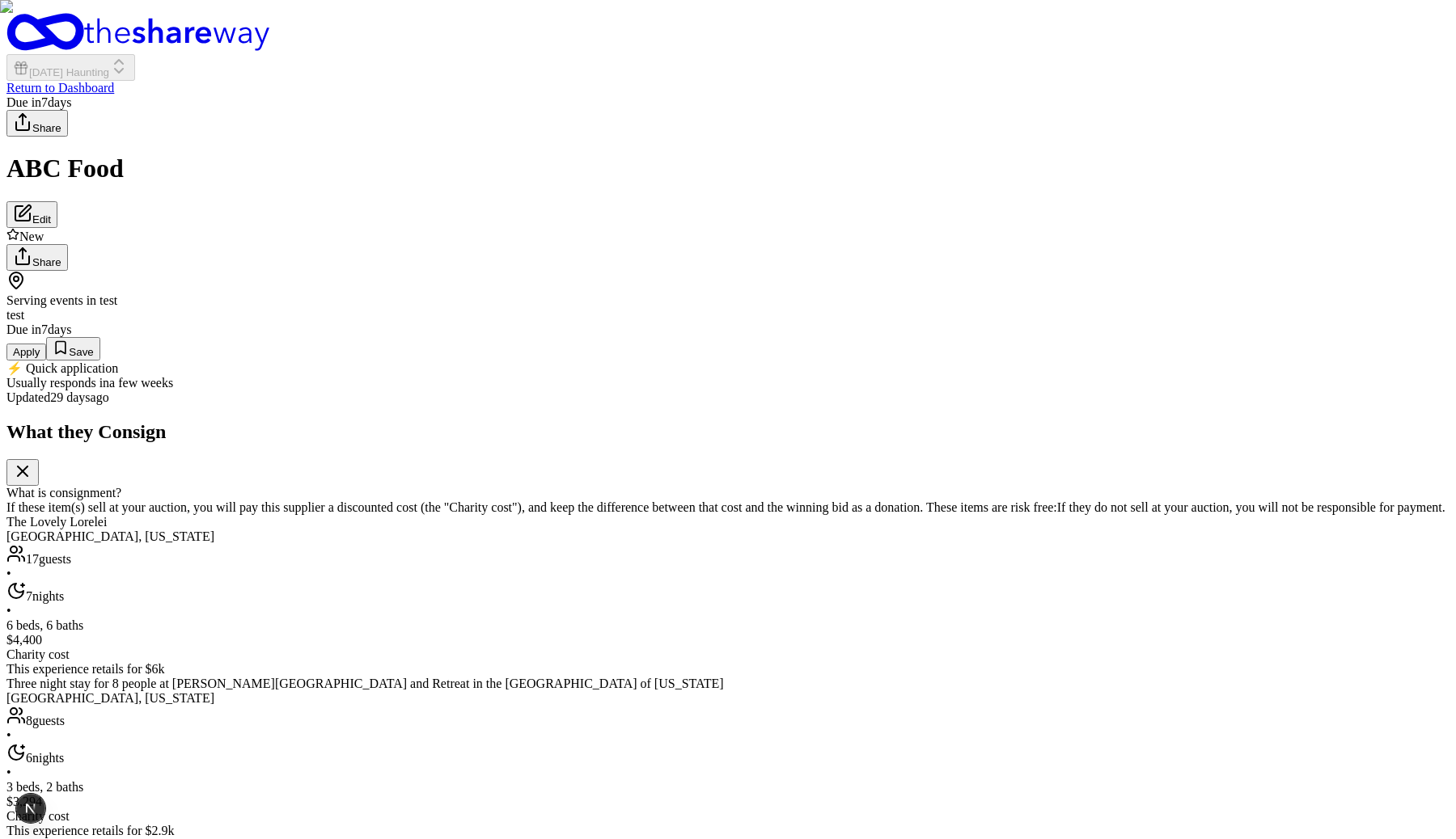
scroll to position [0, 0]
click at [792, 259] on img at bounding box center [728, 420] width 1456 height 839
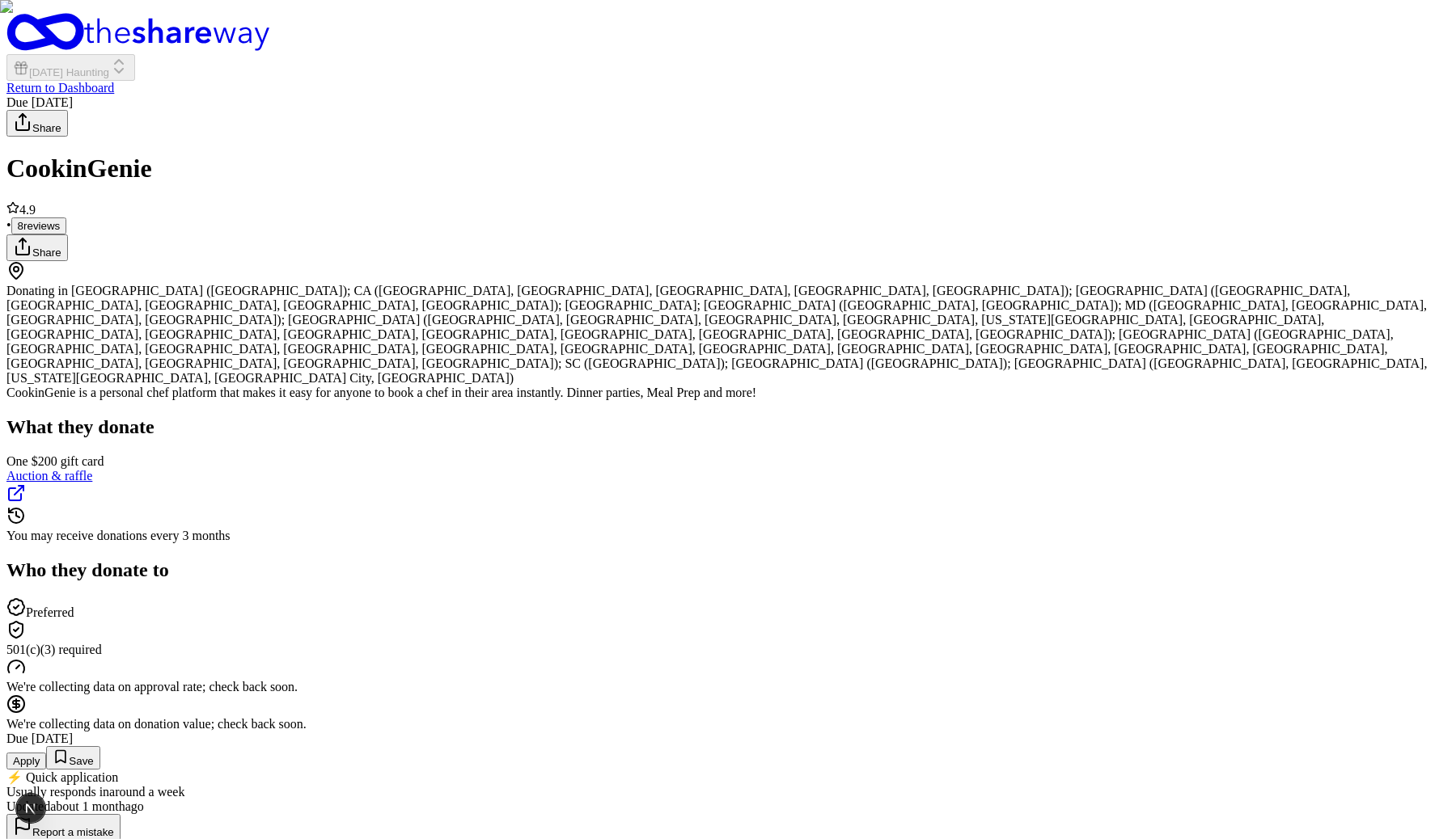
click at [46, 753] on button "Apply" at bounding box center [26, 761] width 39 height 17
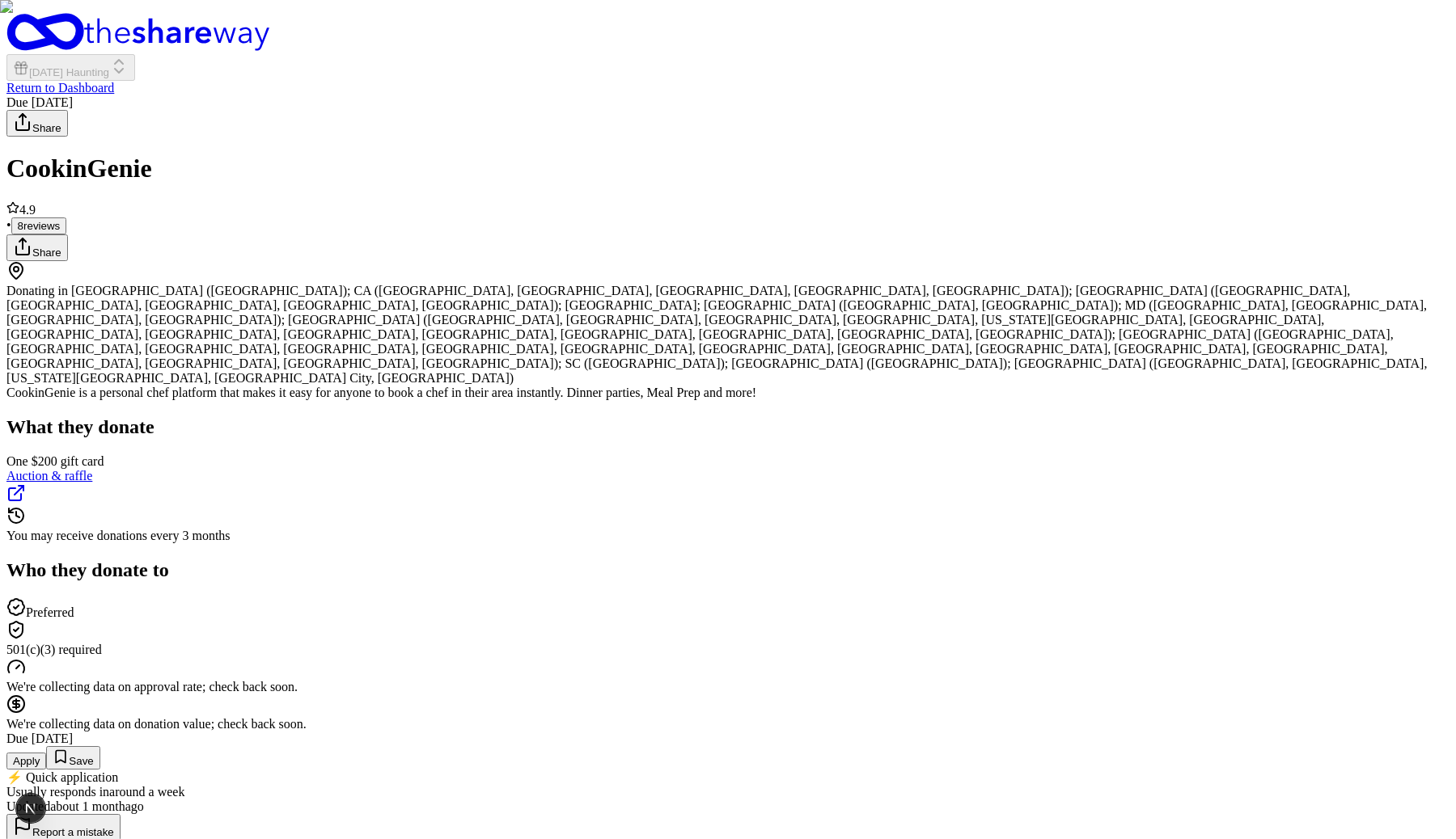
click at [46, 753] on button "Apply" at bounding box center [26, 761] width 39 height 17
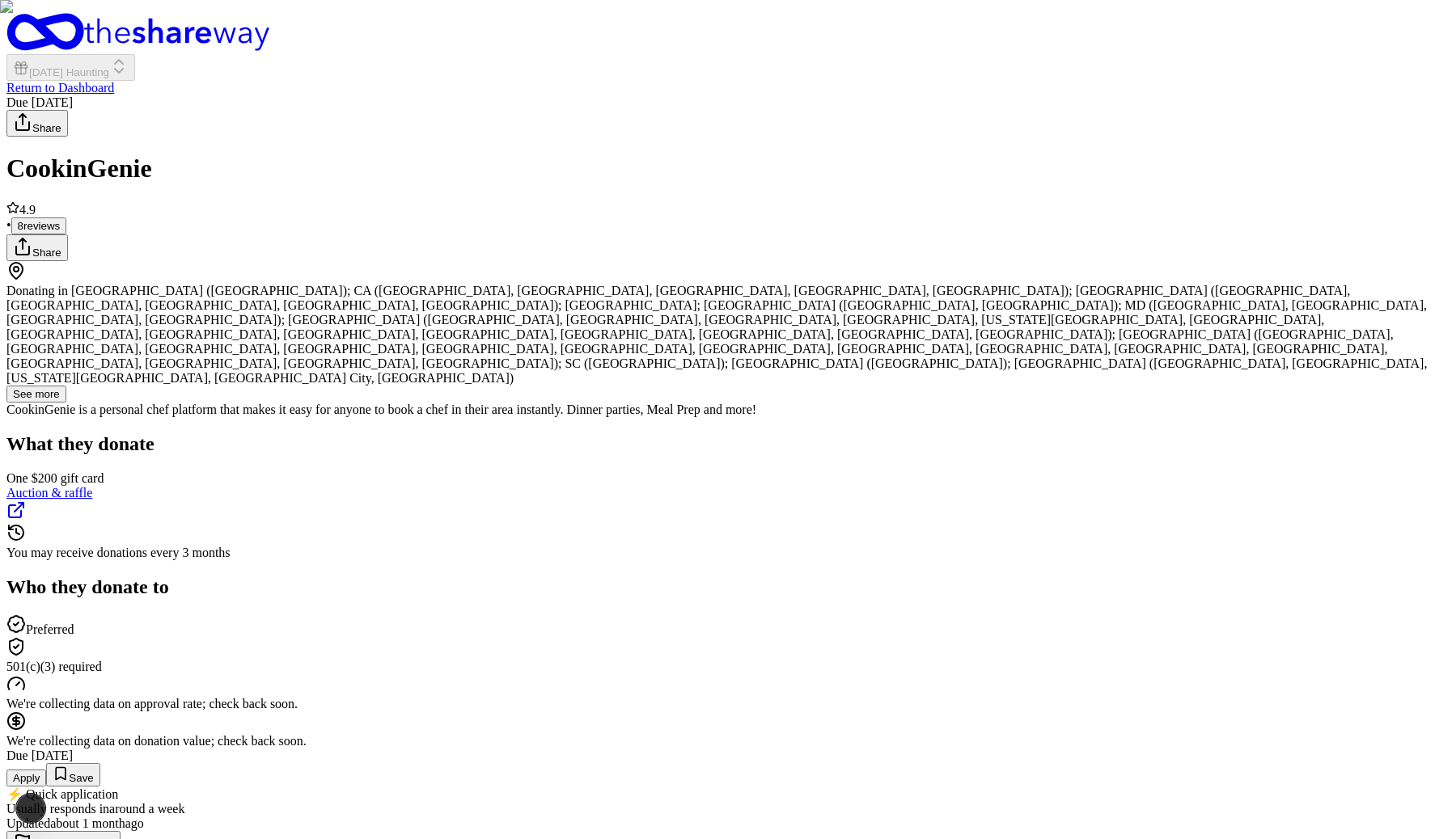
click at [46, 770] on button "Apply" at bounding box center [26, 778] width 39 height 17
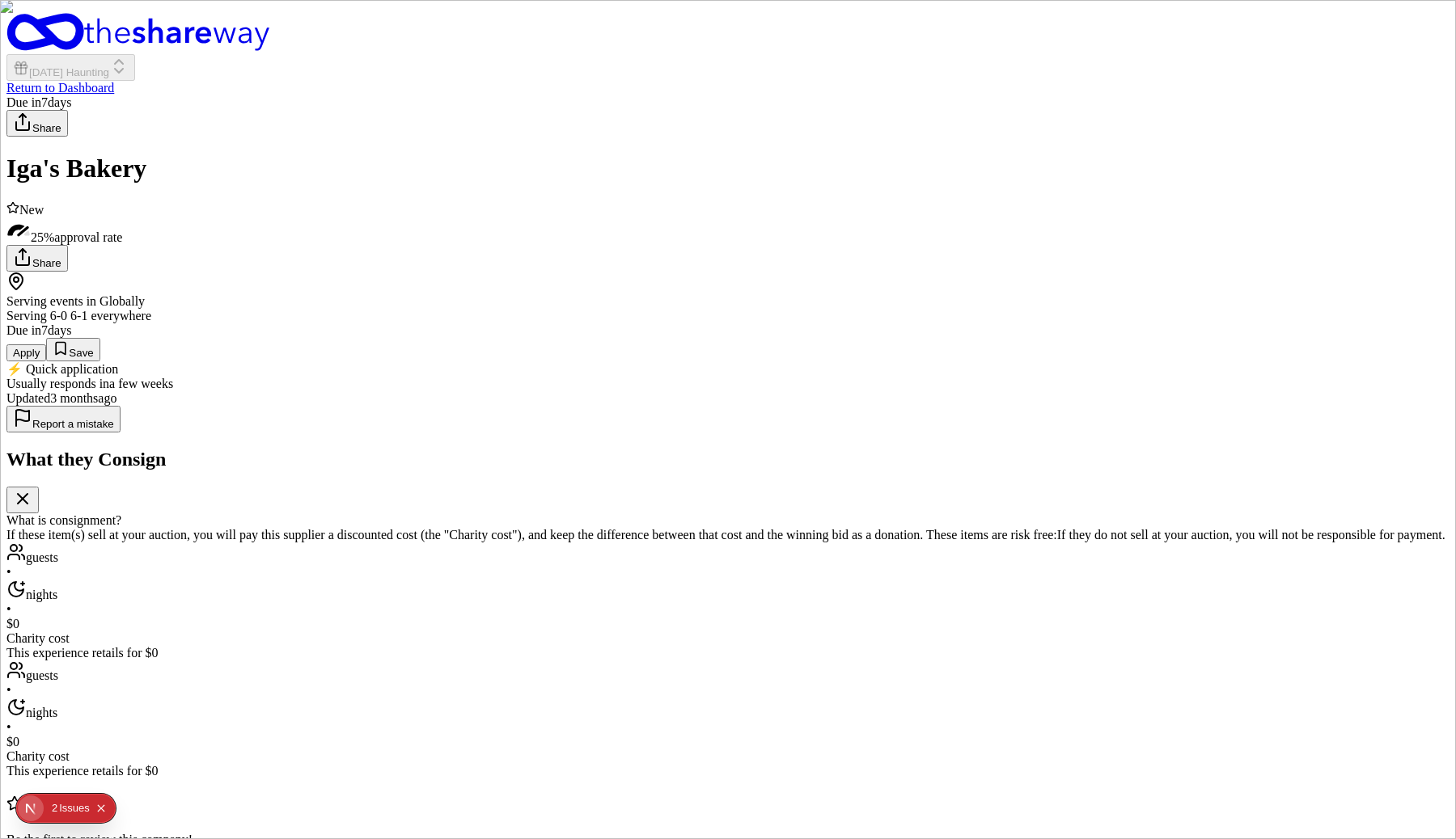
click at [46, 361] on button "Apply" at bounding box center [26, 353] width 39 height 17
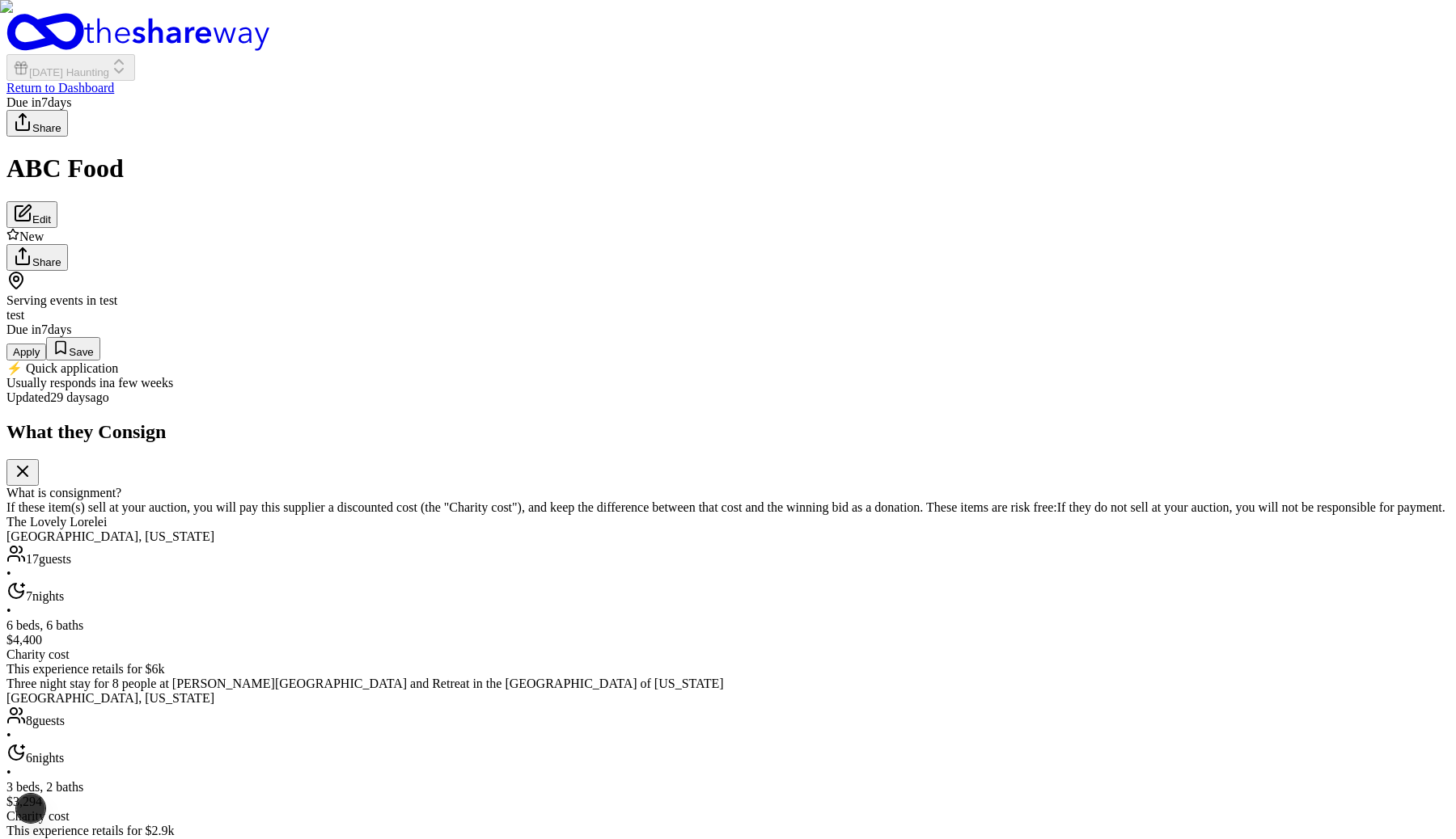
click at [1065, 390] on div "Due [DATE] Apply Save ⚡️ Quick application Usually responds in a few weeks" at bounding box center [728, 357] width 1444 height 68
click at [46, 361] on button "Apply" at bounding box center [26, 352] width 39 height 17
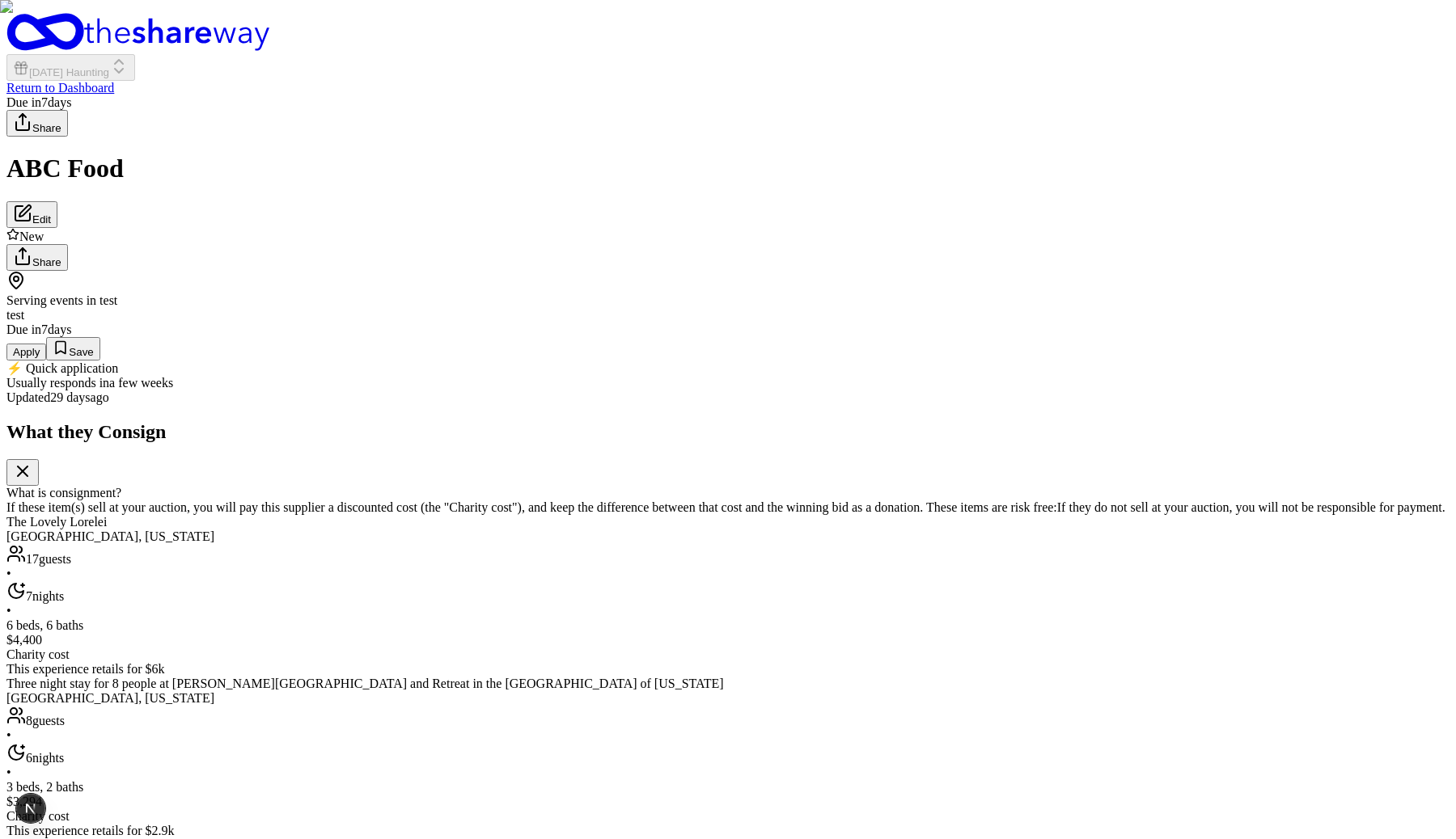
click at [46, 361] on button "Apply" at bounding box center [26, 352] width 39 height 17
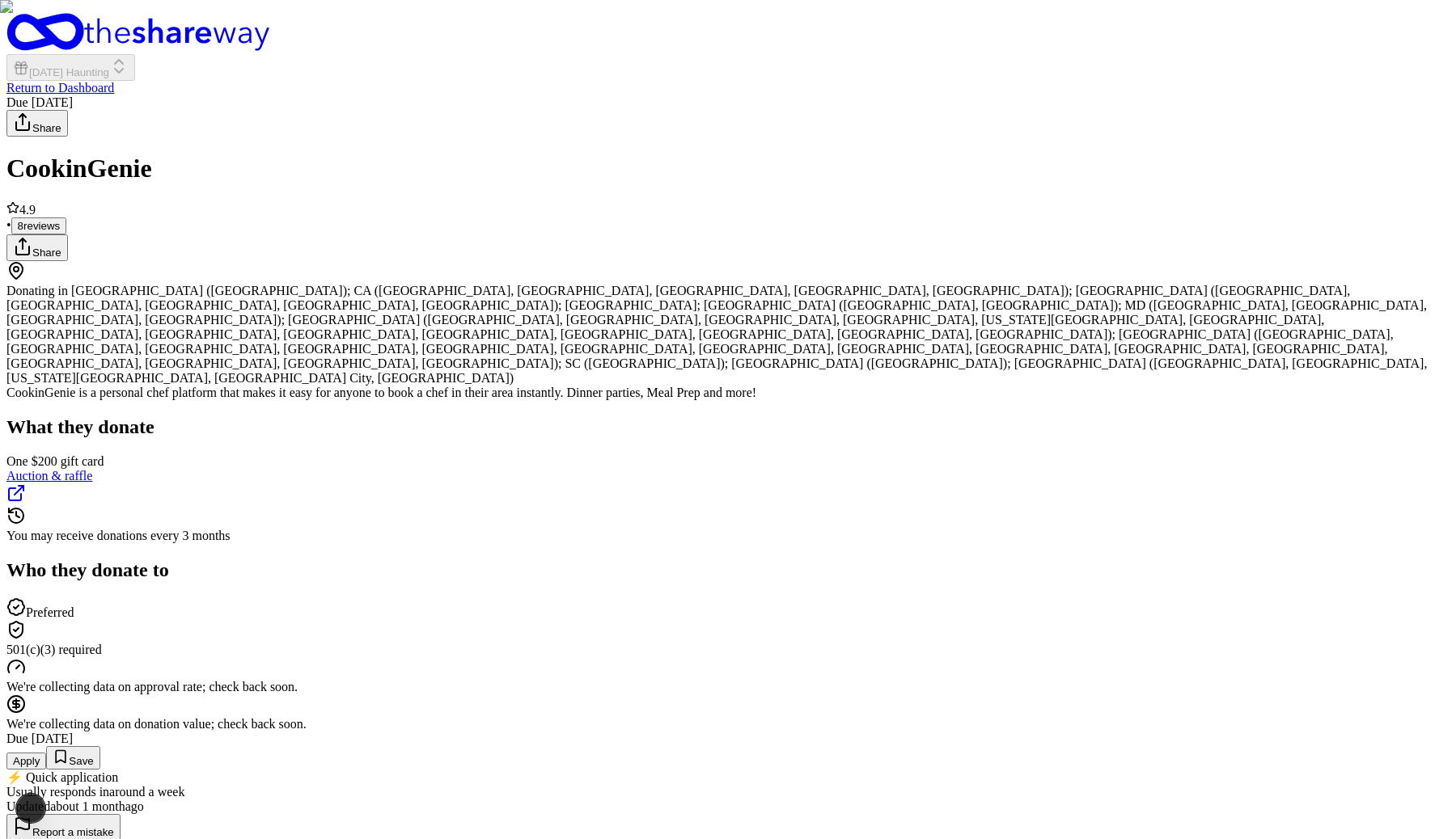
click at [46, 753] on button "Apply" at bounding box center [26, 761] width 39 height 17
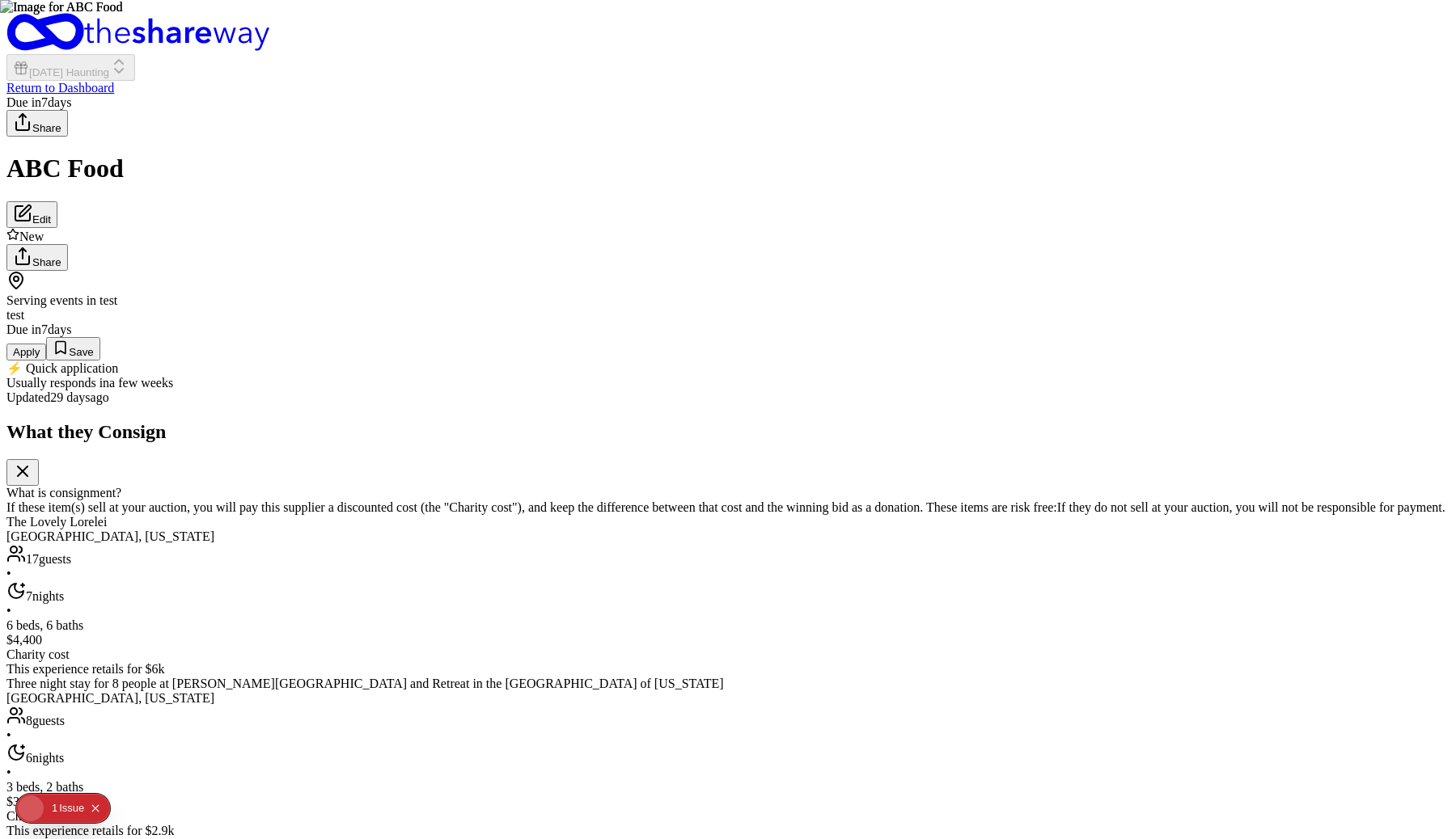
click at [46, 361] on button "Apply" at bounding box center [26, 352] width 39 height 17
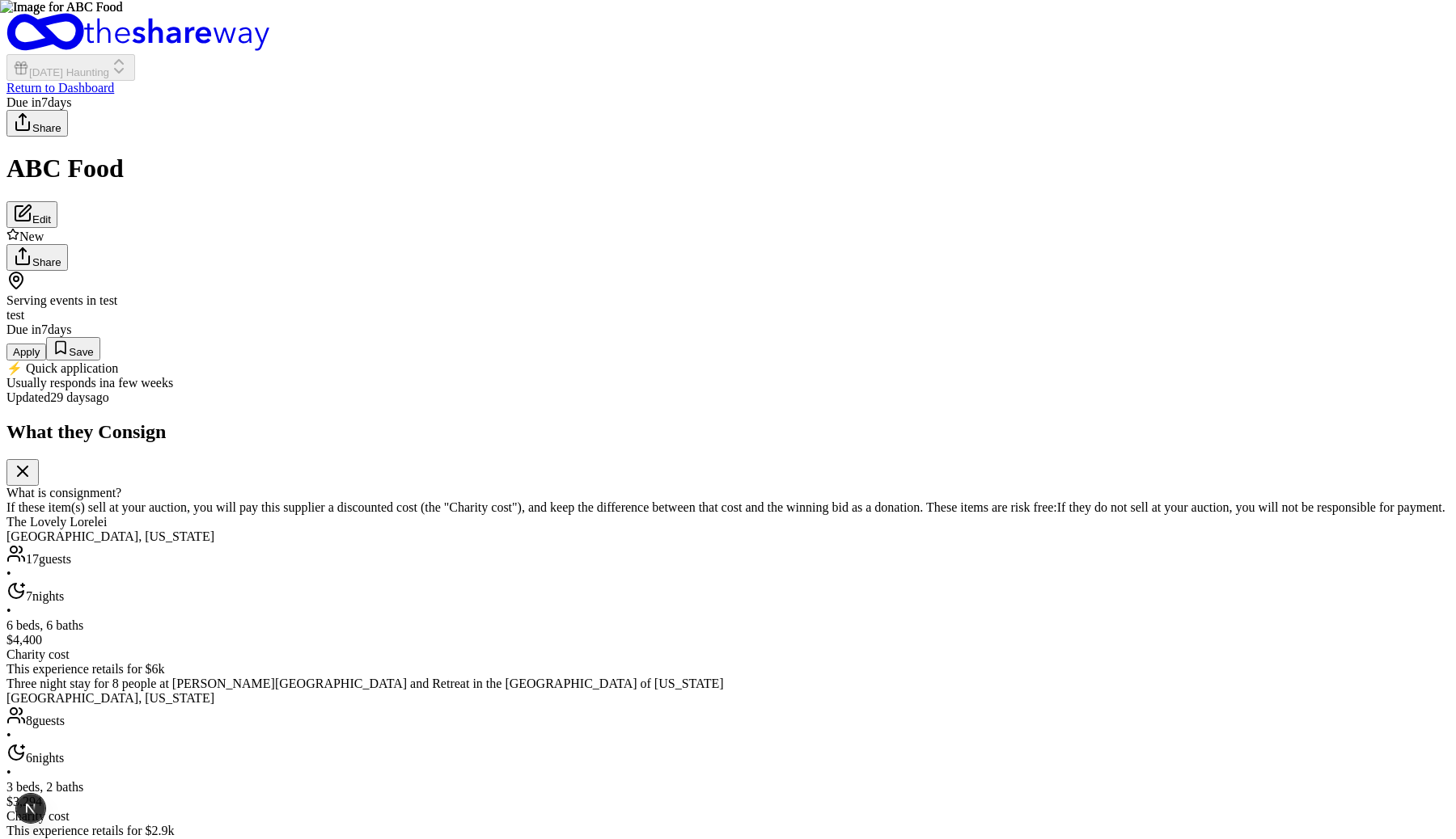
click at [46, 361] on button "Apply" at bounding box center [26, 352] width 39 height 17
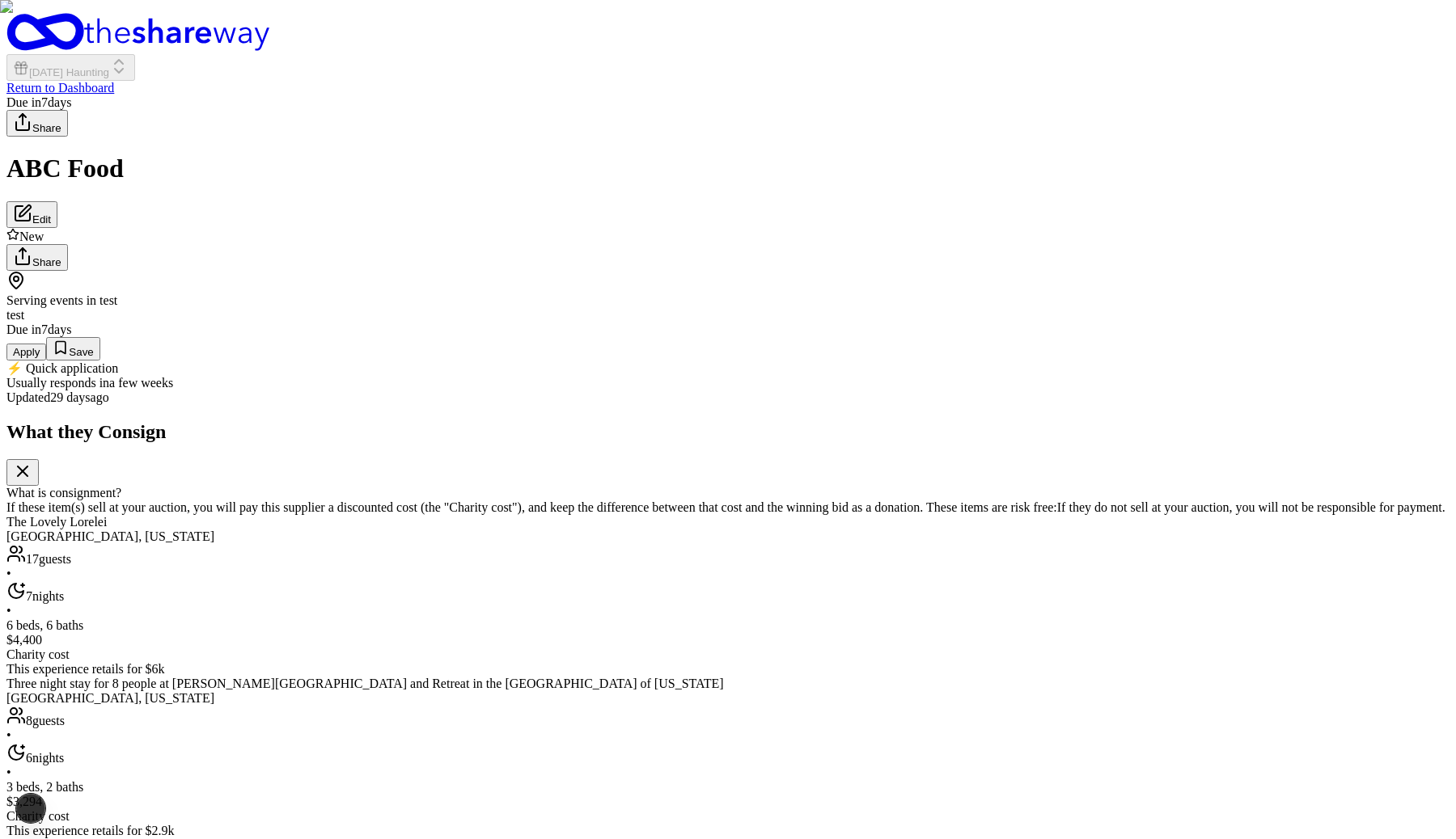
type button "on"
click at [46, 361] on button "Apply" at bounding box center [26, 352] width 39 height 17
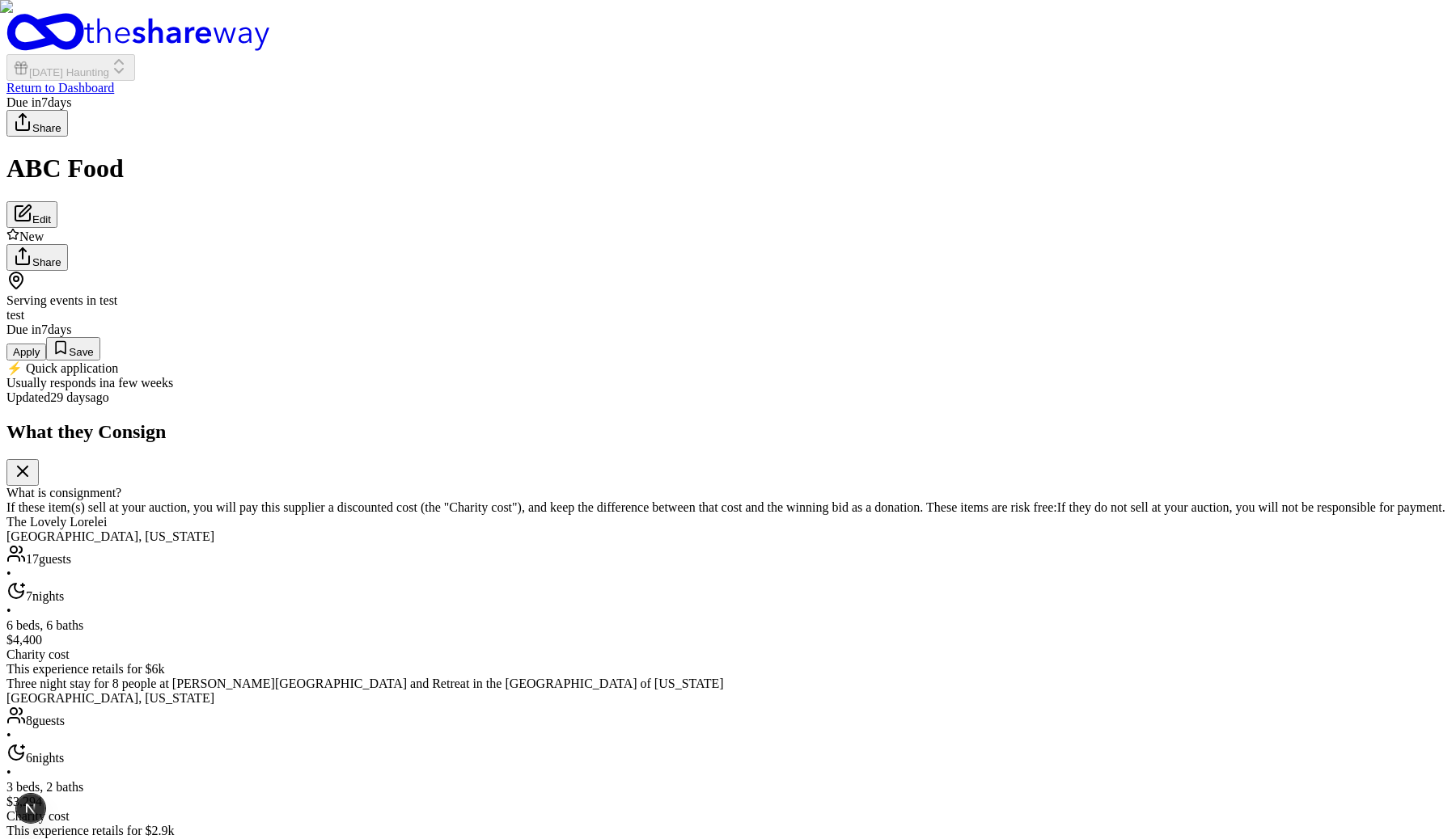
click at [46, 361] on button "Apply" at bounding box center [26, 352] width 39 height 17
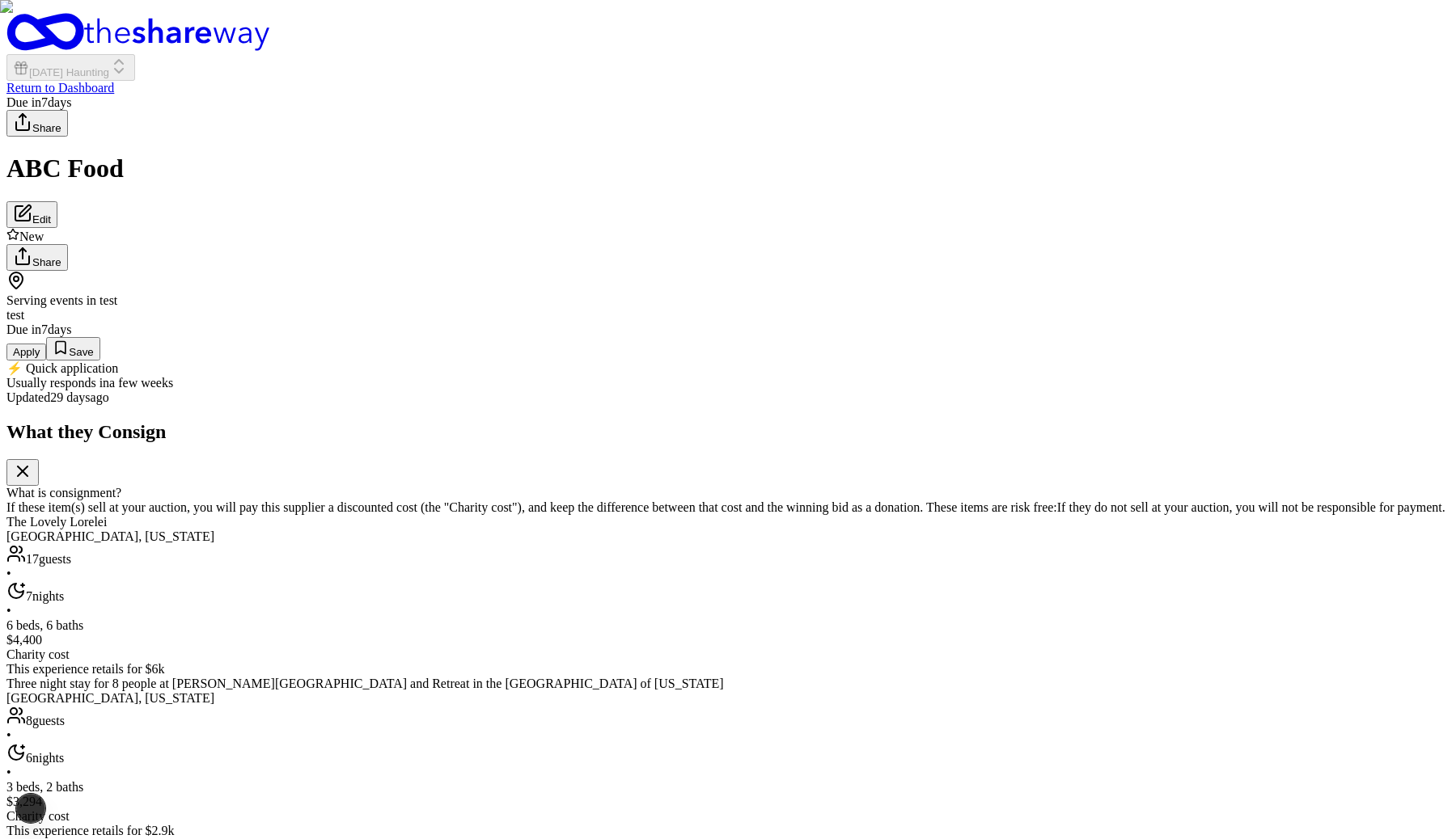
click at [46, 361] on button "Apply" at bounding box center [26, 352] width 39 height 17
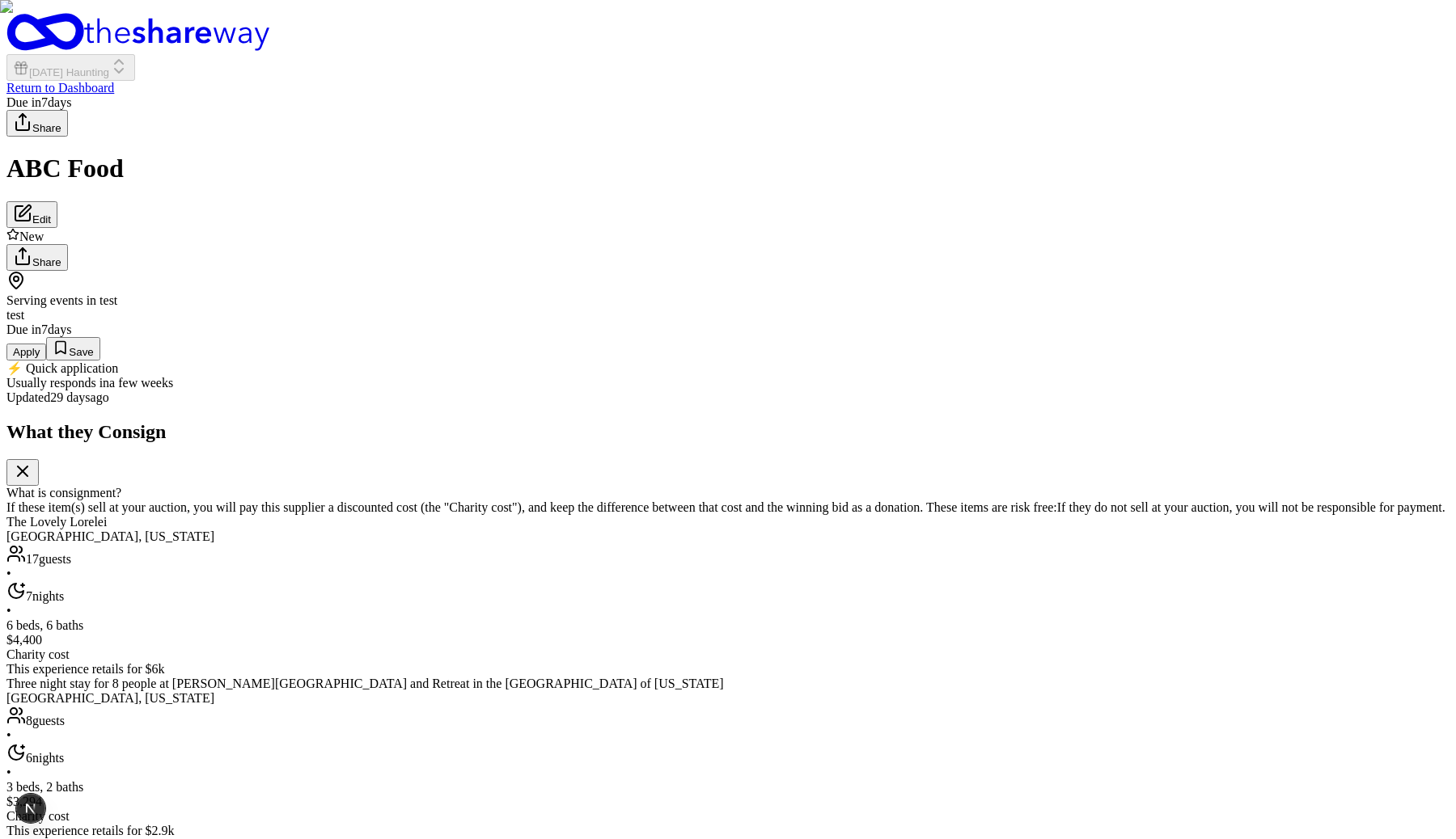
type input "2"
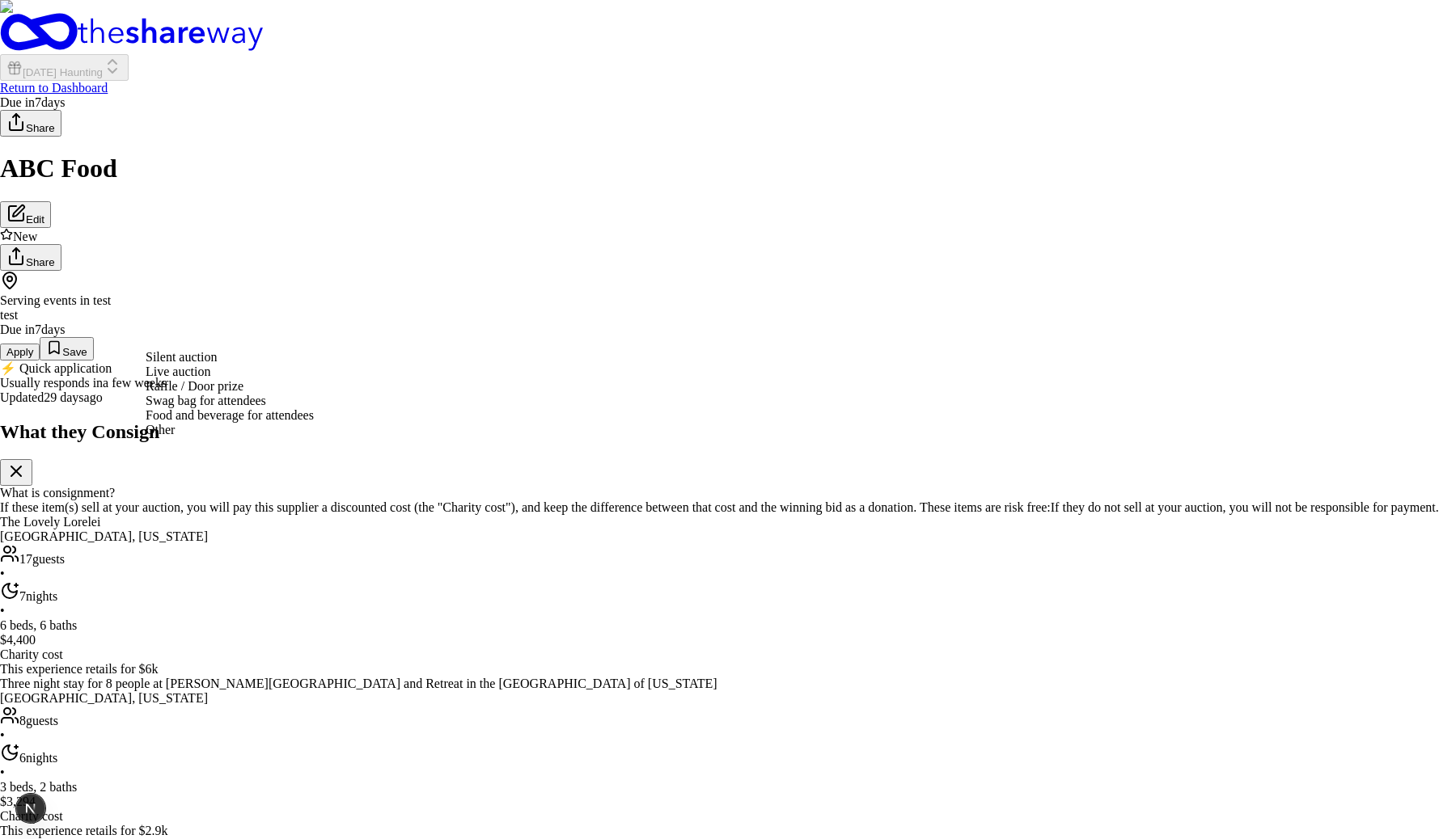
select select "liveAuction"
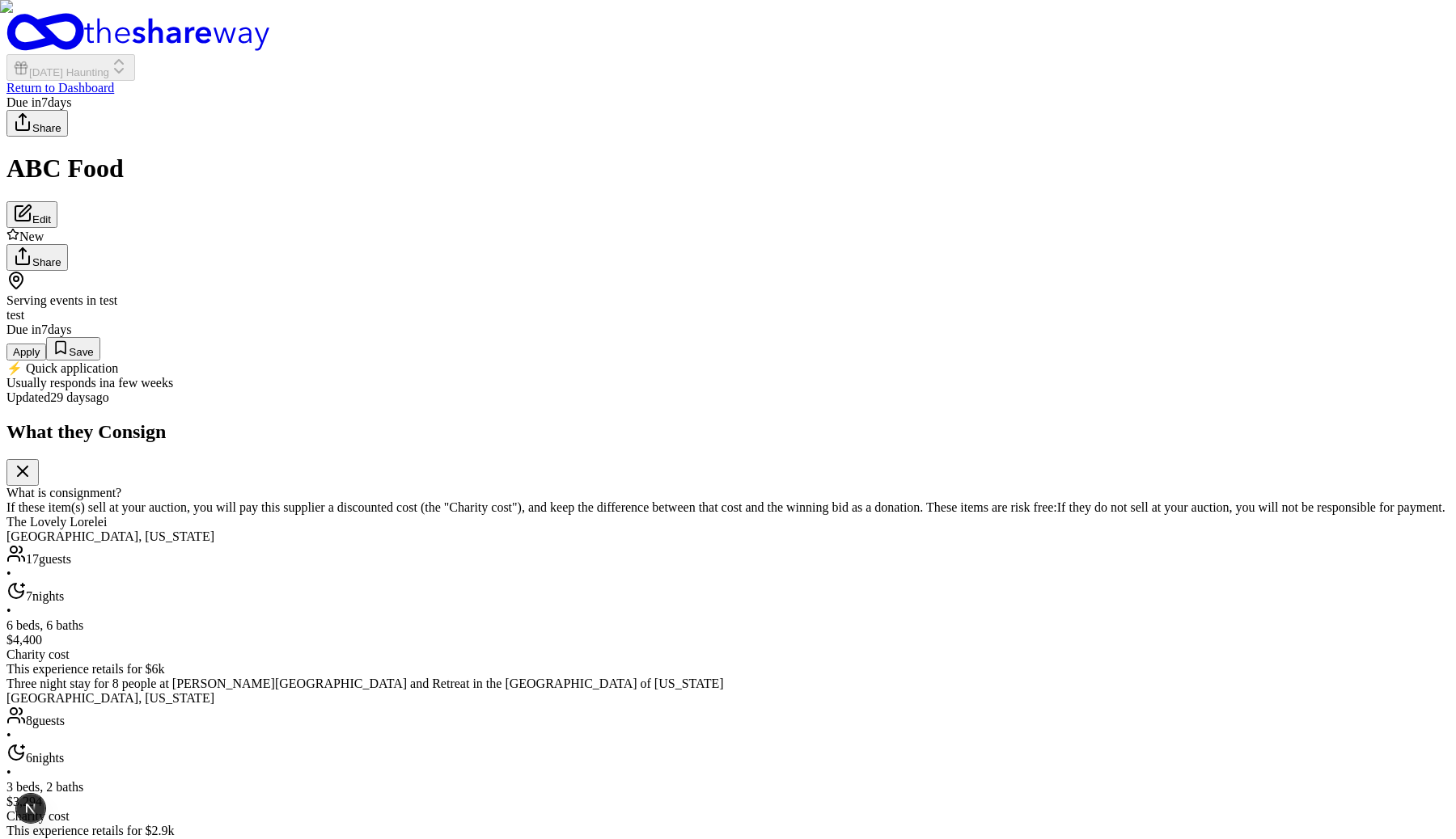
type textarea "adf"
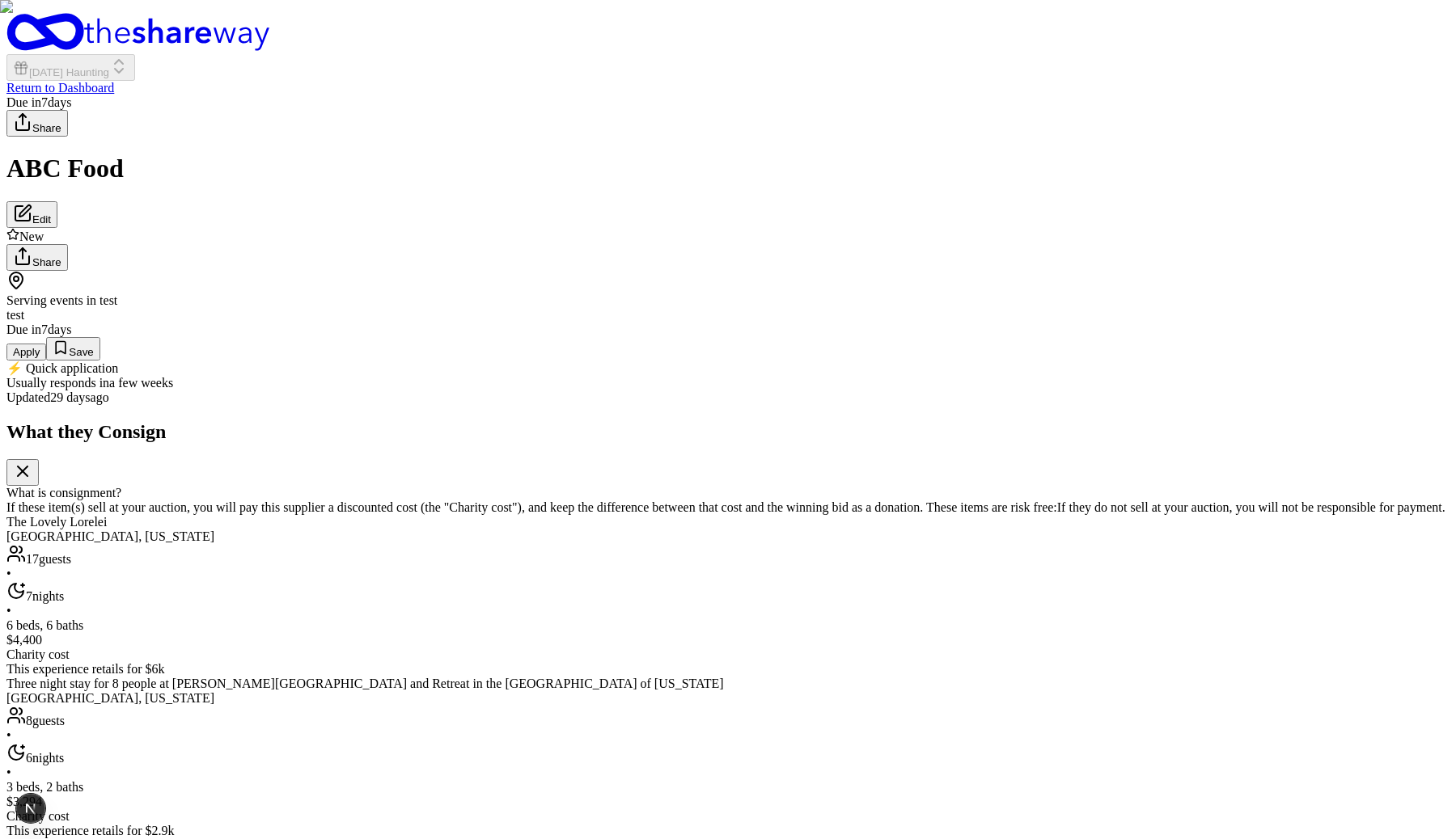
type textarea "sdf"
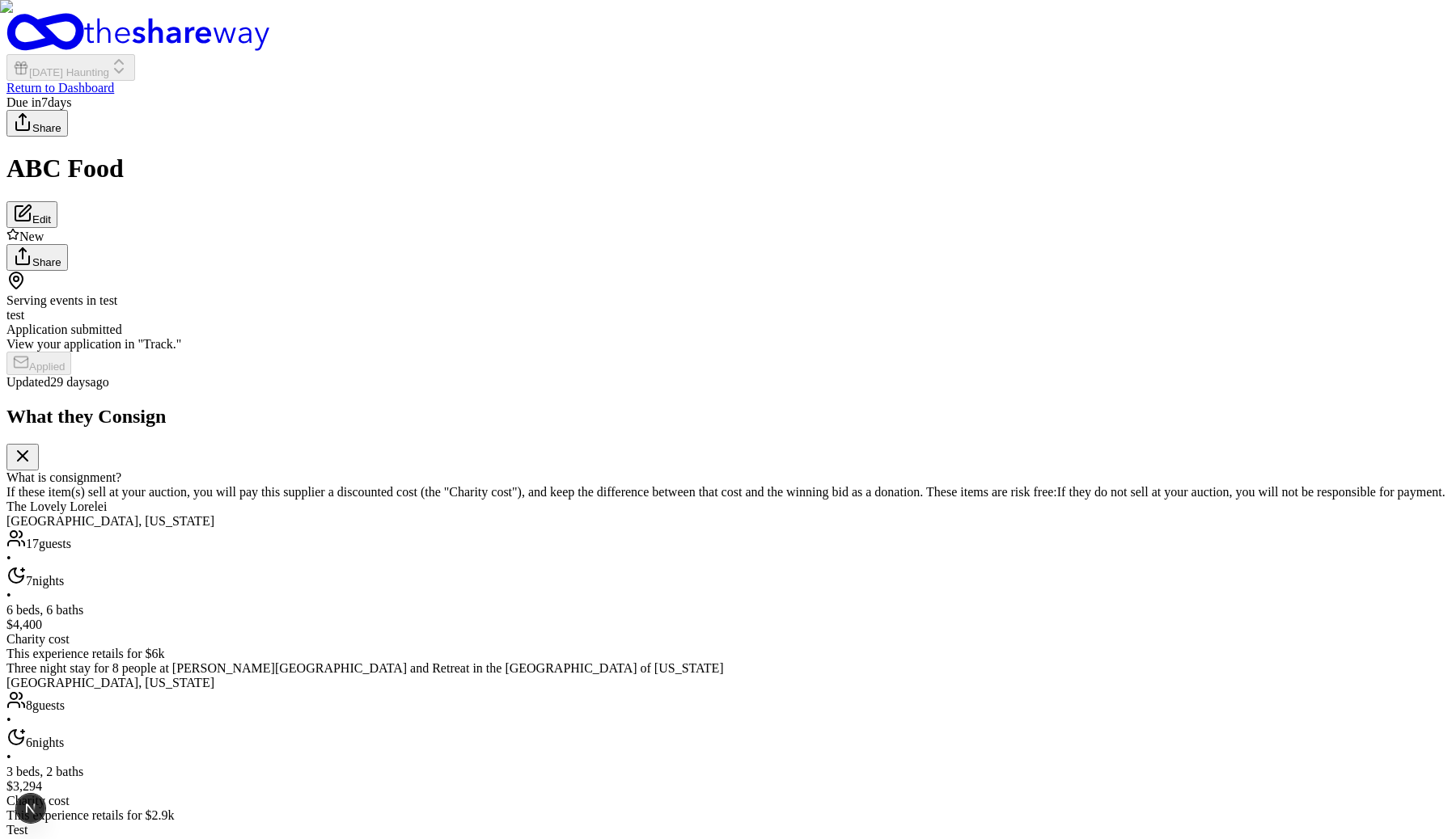
click at [114, 81] on link "Return to Dashboard" at bounding box center [60, 87] width 108 height 14
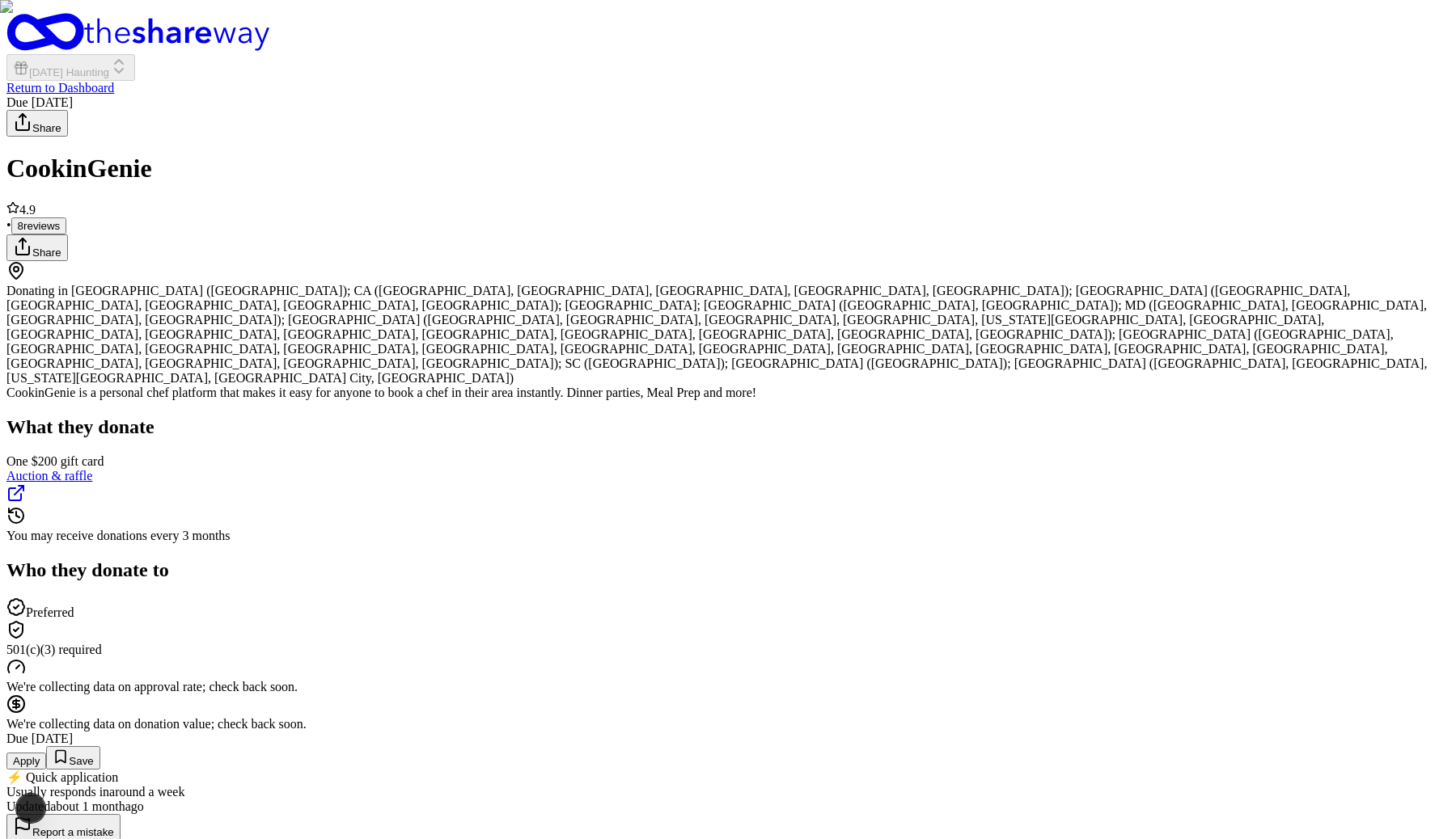
click at [46, 753] on button "Apply" at bounding box center [26, 761] width 39 height 17
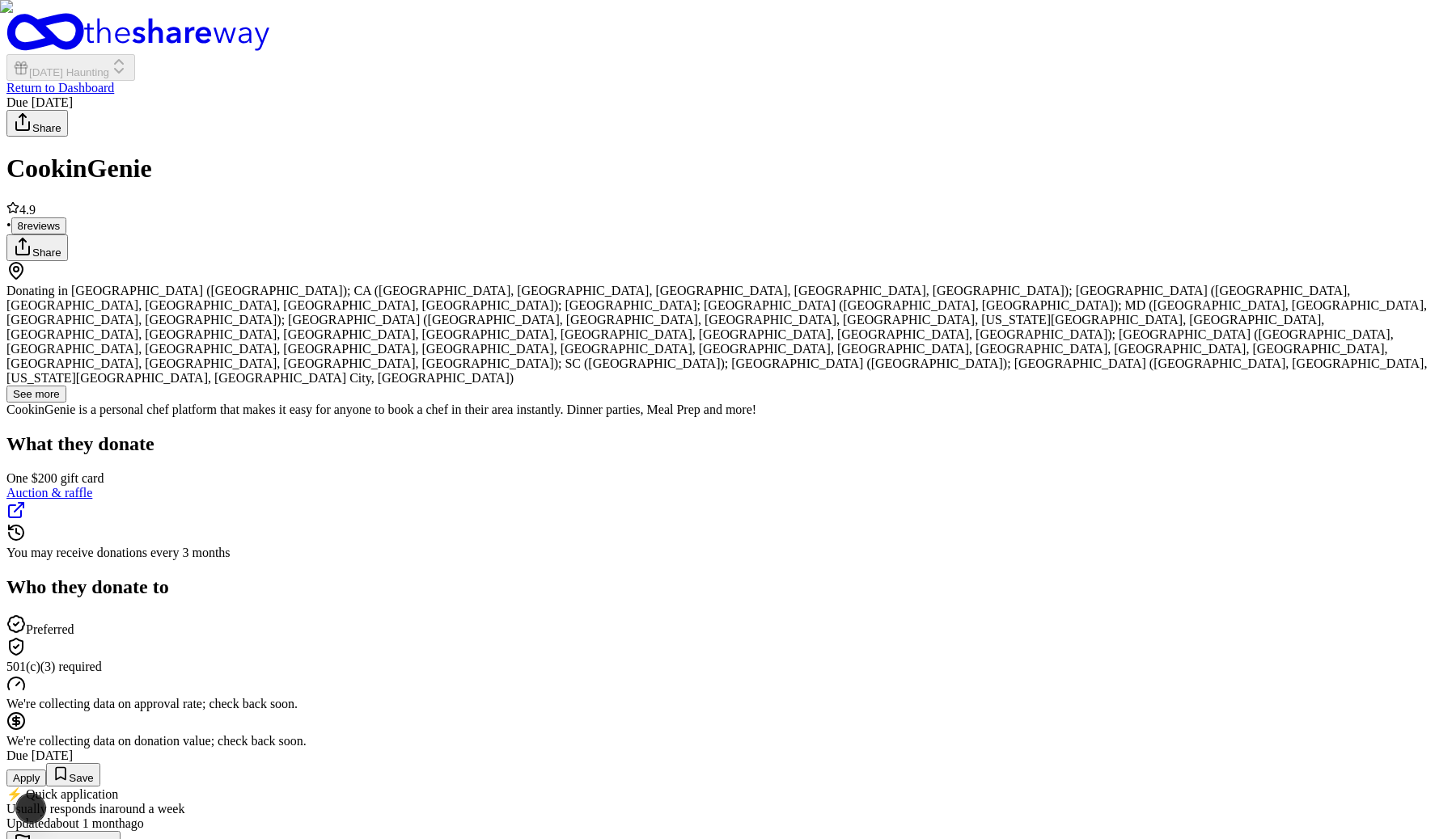
click at [37, 815] on icon "Open Next.js Dev Tools" at bounding box center [34, 808] width 33 height 33
click at [81, 668] on div "Issues 1" at bounding box center [116, 669] width 189 height 29
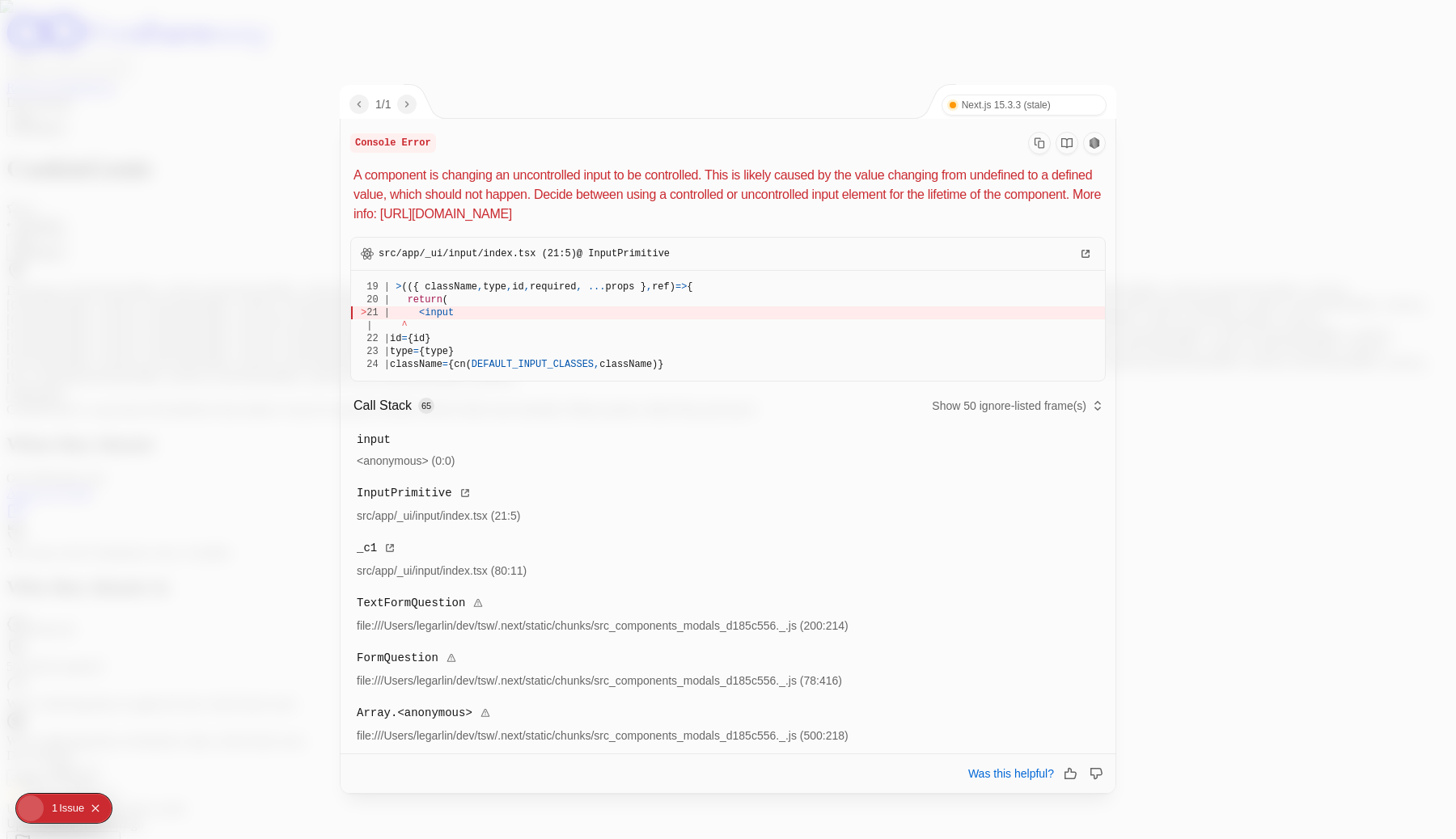
click at [81, 668] on div at bounding box center [728, 420] width 1456 height 839
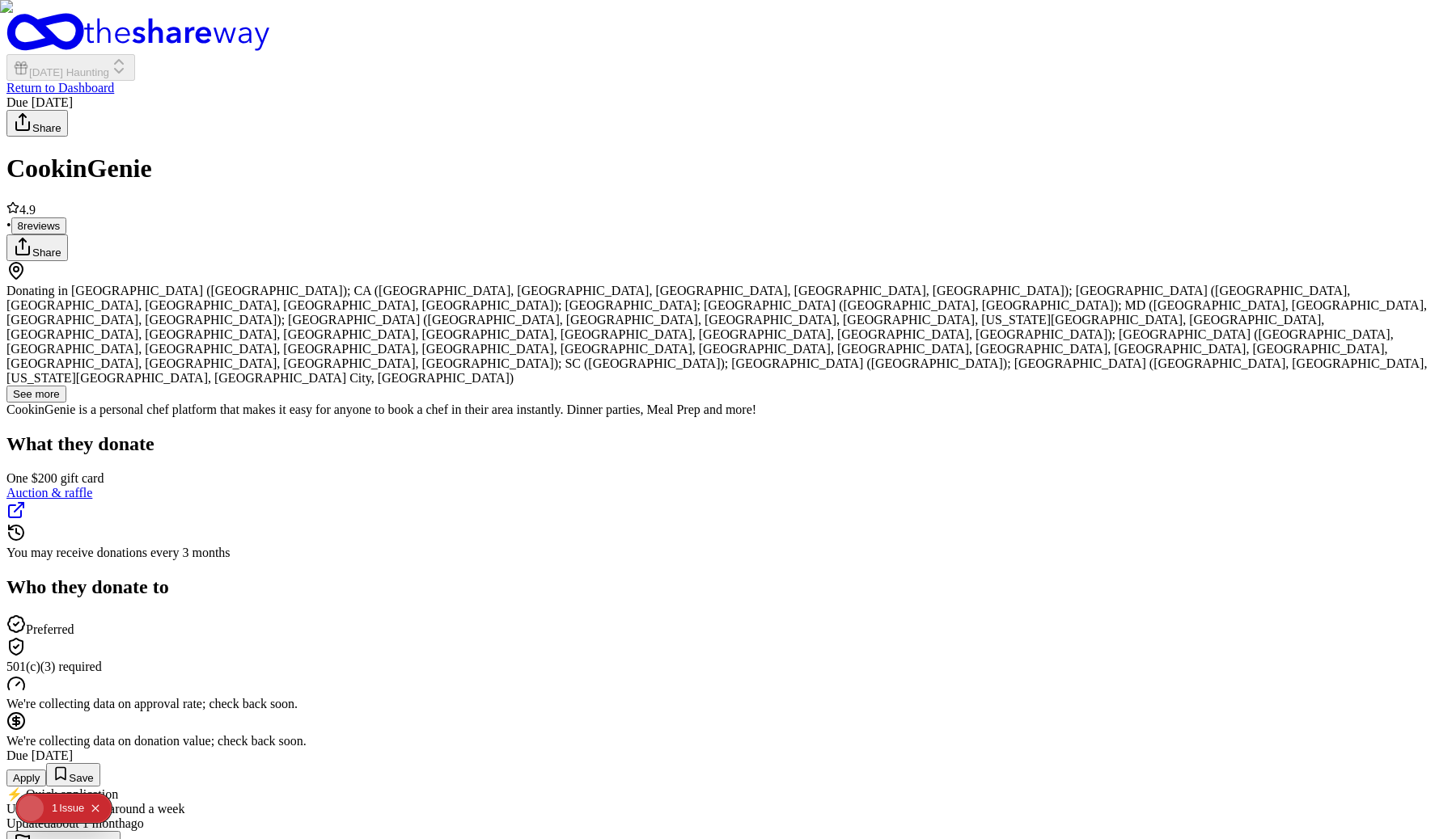
click at [46, 770] on button "Apply" at bounding box center [26, 778] width 39 height 17
